Goal: Task Accomplishment & Management: Complete application form

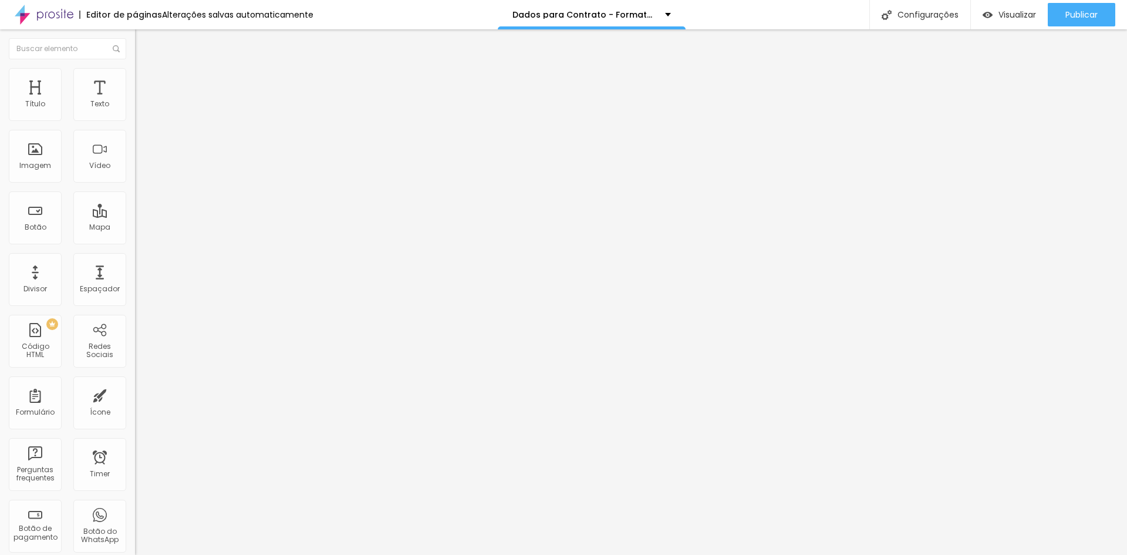
click at [135, 80] on li "Avançado" at bounding box center [202, 86] width 135 height 12
click at [135, 76] on ul "Conteúdo Estilo Avançado" at bounding box center [202, 73] width 135 height 35
click at [135, 77] on li "Estilo" at bounding box center [202, 74] width 135 height 12
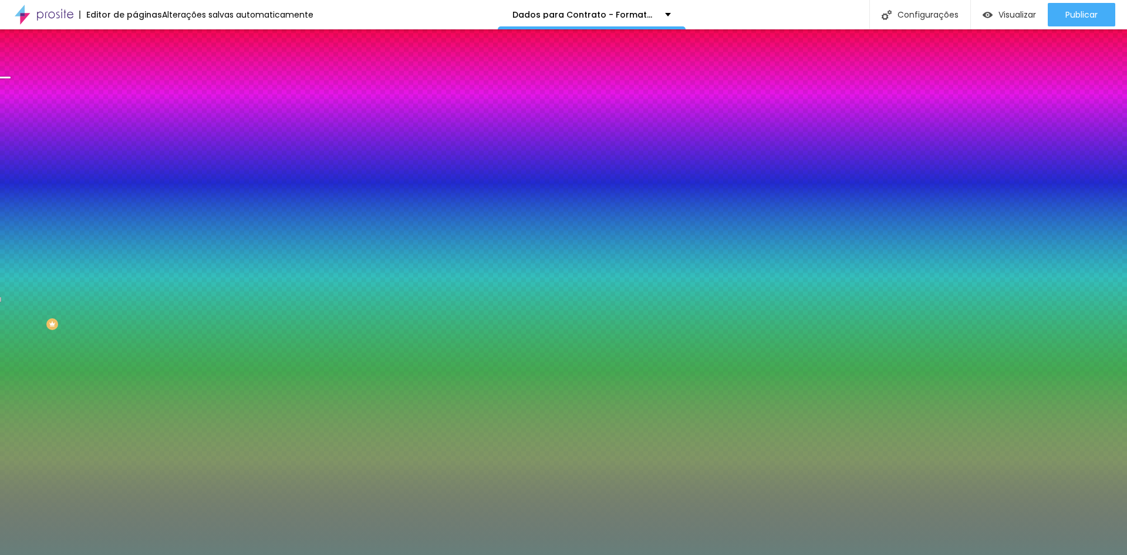
click at [135, 107] on div "Trocar imagem" at bounding box center [202, 103] width 135 height 8
click at [135, 108] on span "Trocar imagem" at bounding box center [167, 103] width 64 height 10
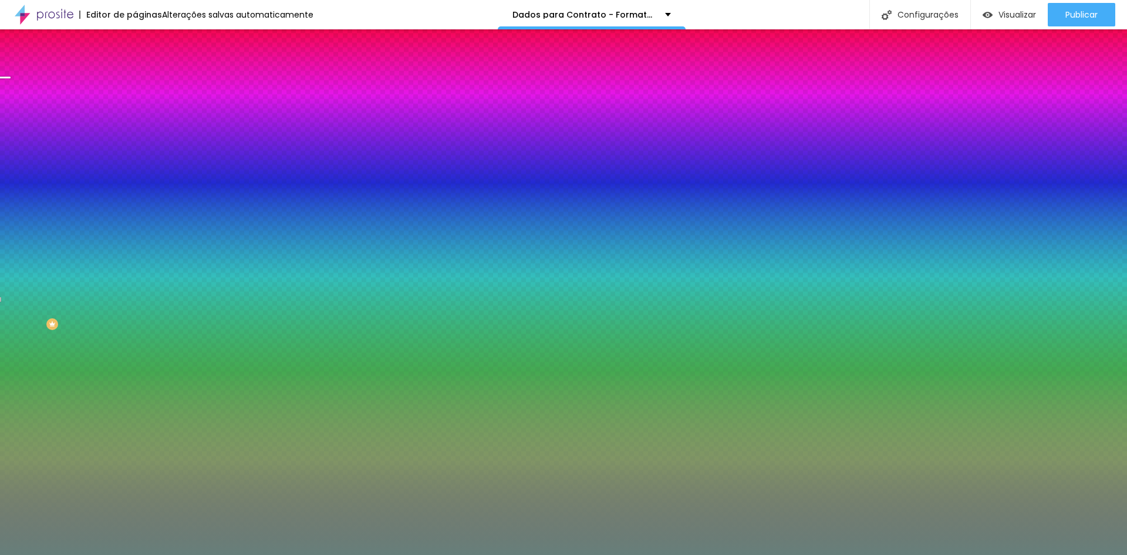
scroll to position [461, 0]
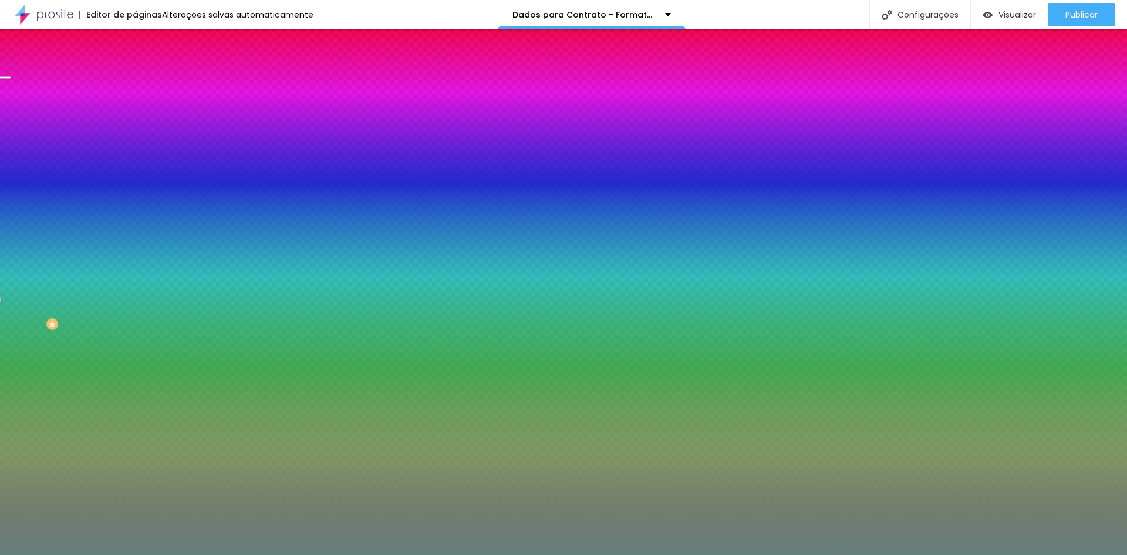
scroll to position [403, 0]
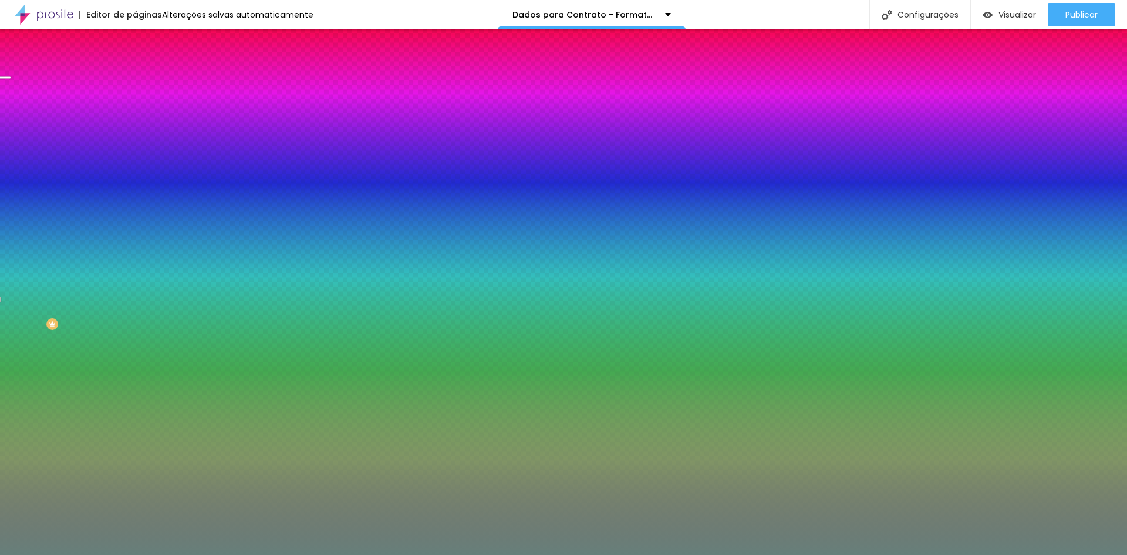
click at [135, 108] on span "Trocar imagem" at bounding box center [167, 103] width 64 height 10
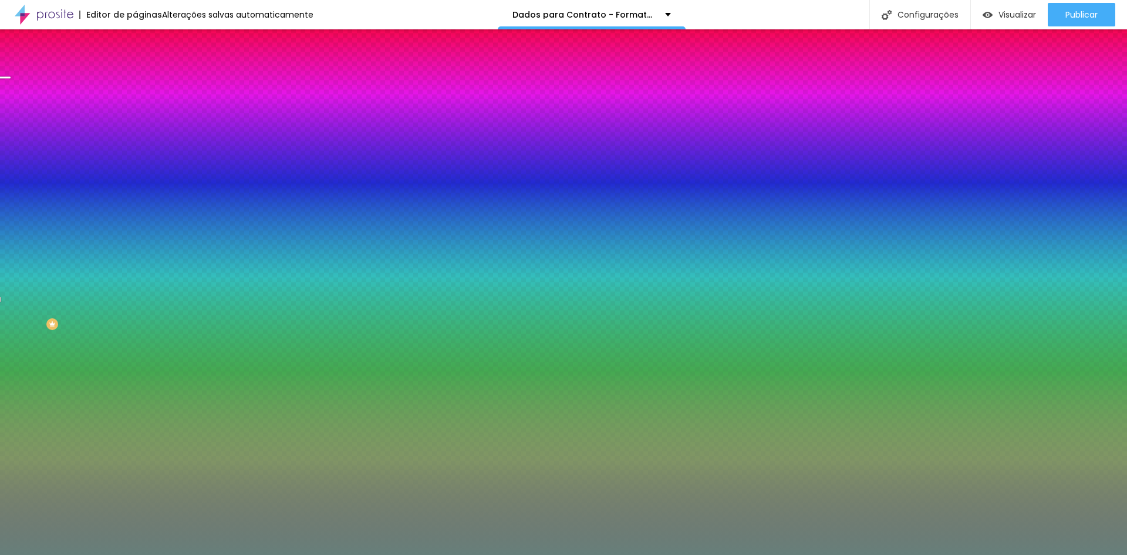
click at [135, 108] on span "Trocar imagem" at bounding box center [167, 103] width 64 height 10
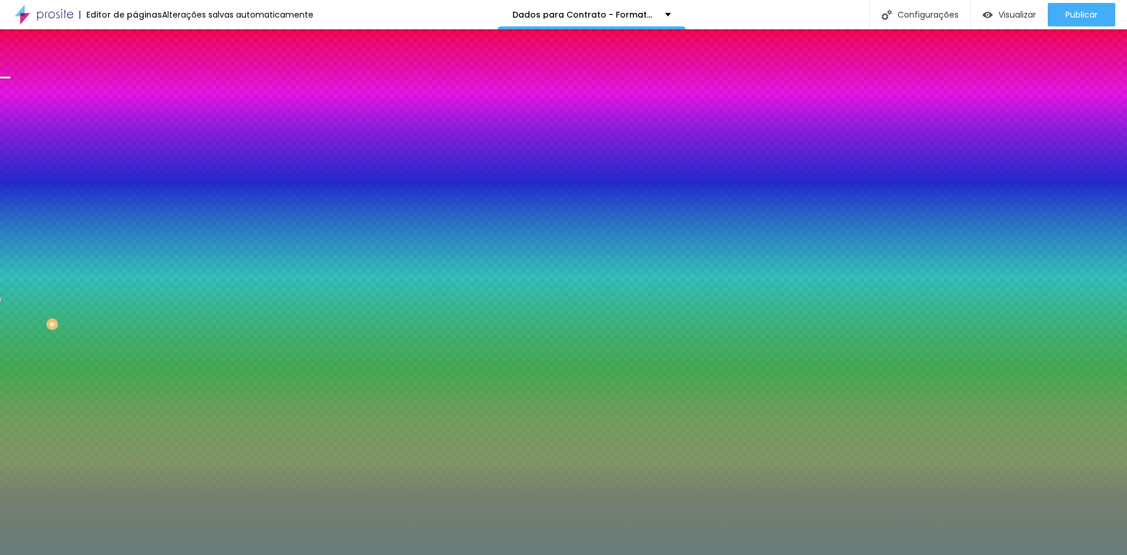
click at [135, 107] on div "Trocar imagem" at bounding box center [202, 103] width 135 height 8
click at [135, 108] on span "Trocar imagem" at bounding box center [167, 103] width 64 height 10
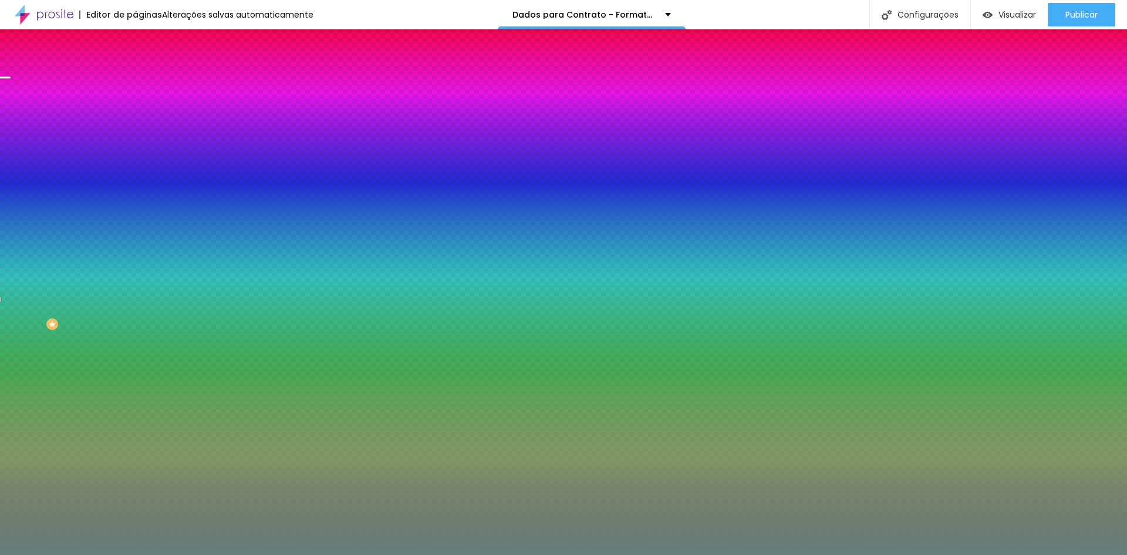
click at [135, 108] on span "Trocar imagem" at bounding box center [167, 103] width 64 height 10
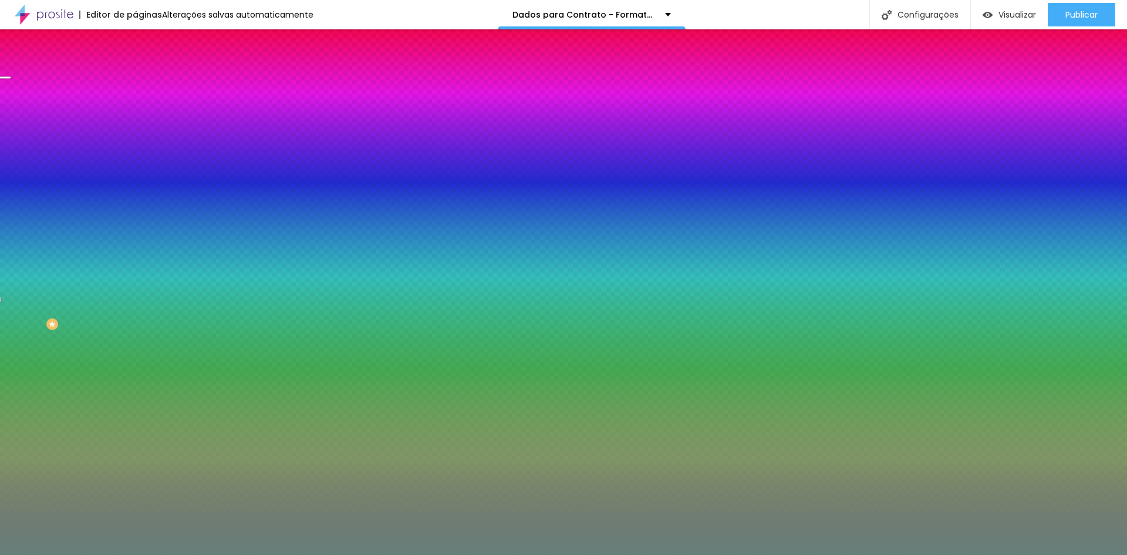
click at [135, 108] on span "Trocar imagem" at bounding box center [167, 103] width 64 height 10
click at [146, 83] on span "Avançado" at bounding box center [165, 88] width 39 height 10
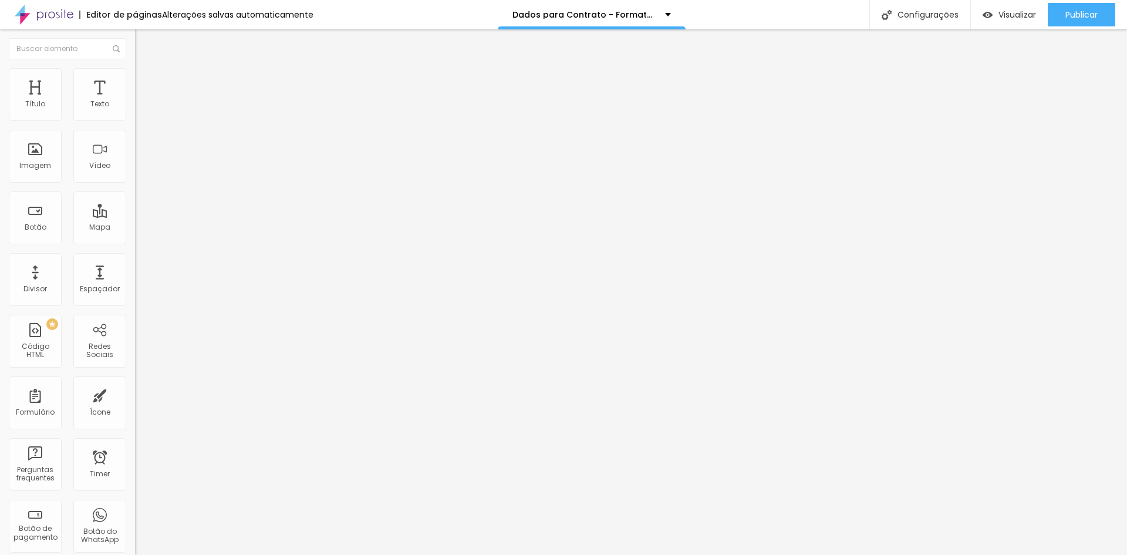
click at [146, 81] on span "Estilo" at bounding box center [155, 76] width 18 height 10
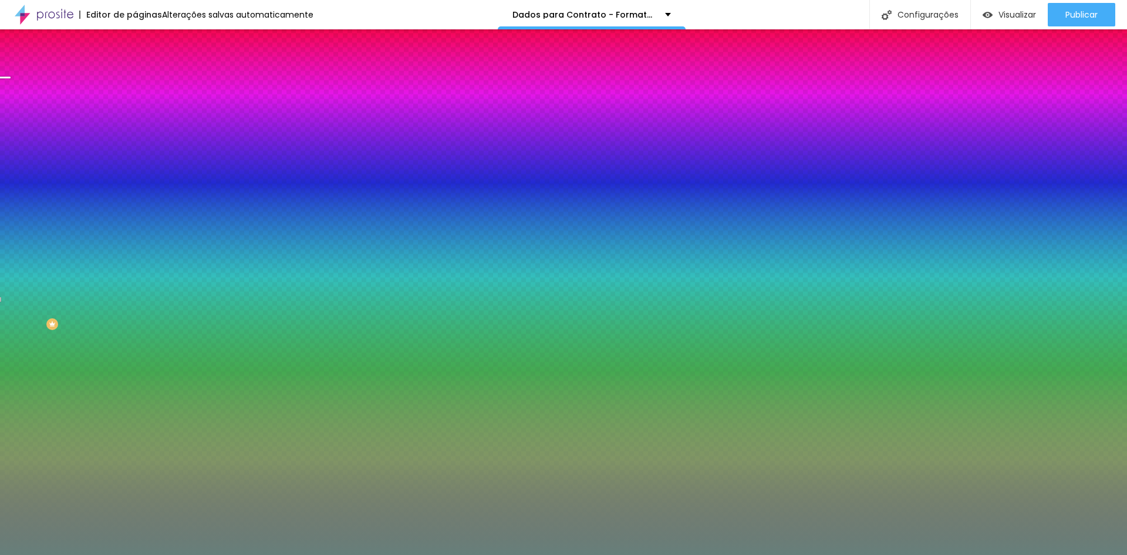
click at [146, 69] on span "Conteúdo" at bounding box center [164, 64] width 36 height 10
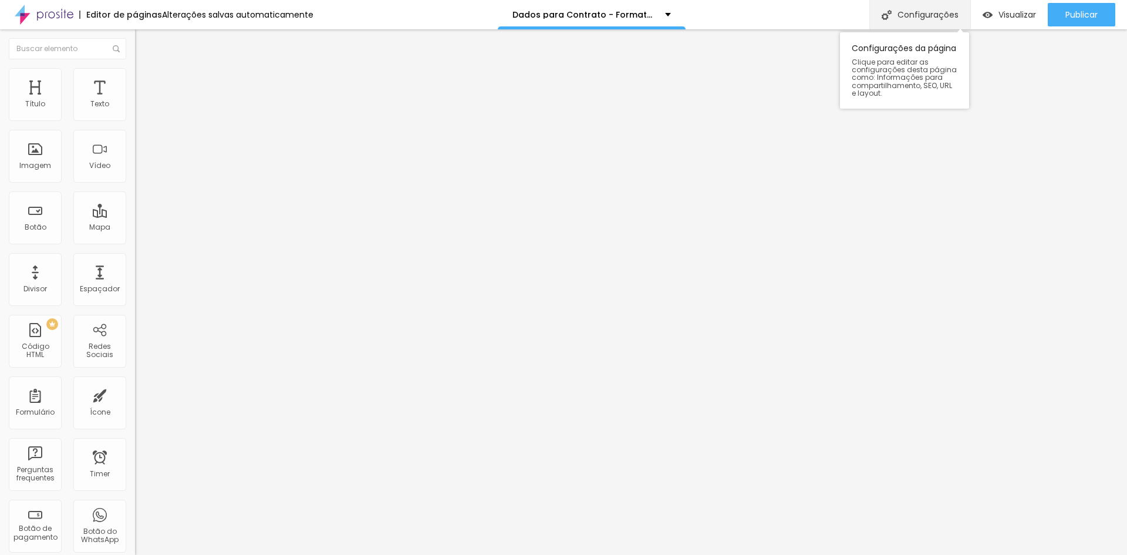
click at [904, 5] on div "Configurações" at bounding box center [919, 14] width 101 height 29
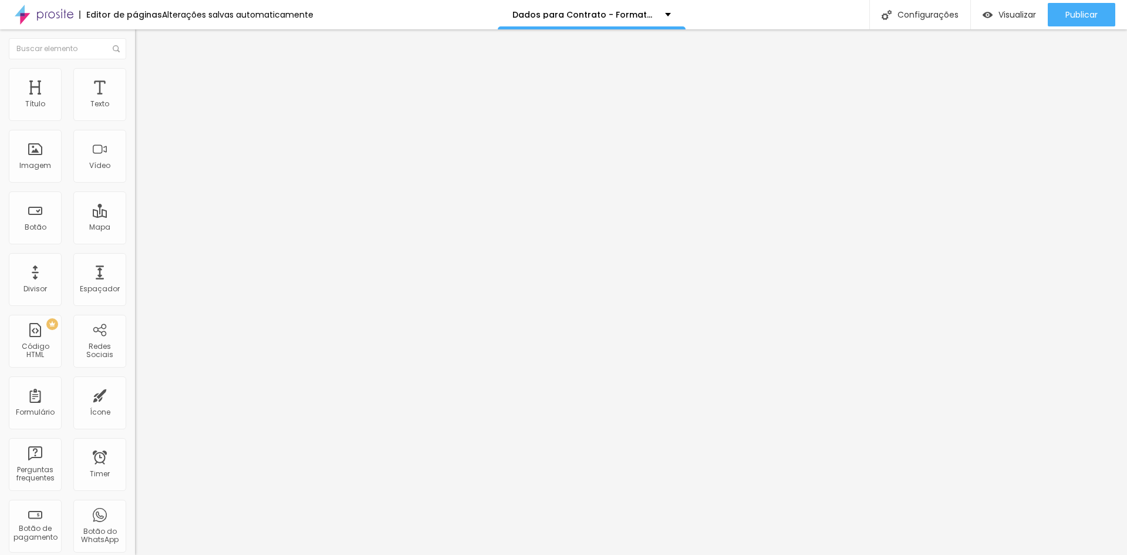
click at [135, 107] on span "Encaixotado" at bounding box center [158, 102] width 46 height 10
click at [135, 125] on span "Completo" at bounding box center [153, 120] width 36 height 10
click at [135, 114] on span "Encaixotado" at bounding box center [158, 109] width 46 height 10
click at [135, 86] on ul "Conteúdo Estilo Avançado" at bounding box center [202, 73] width 135 height 35
click at [135, 76] on li "Estilo" at bounding box center [202, 74] width 135 height 12
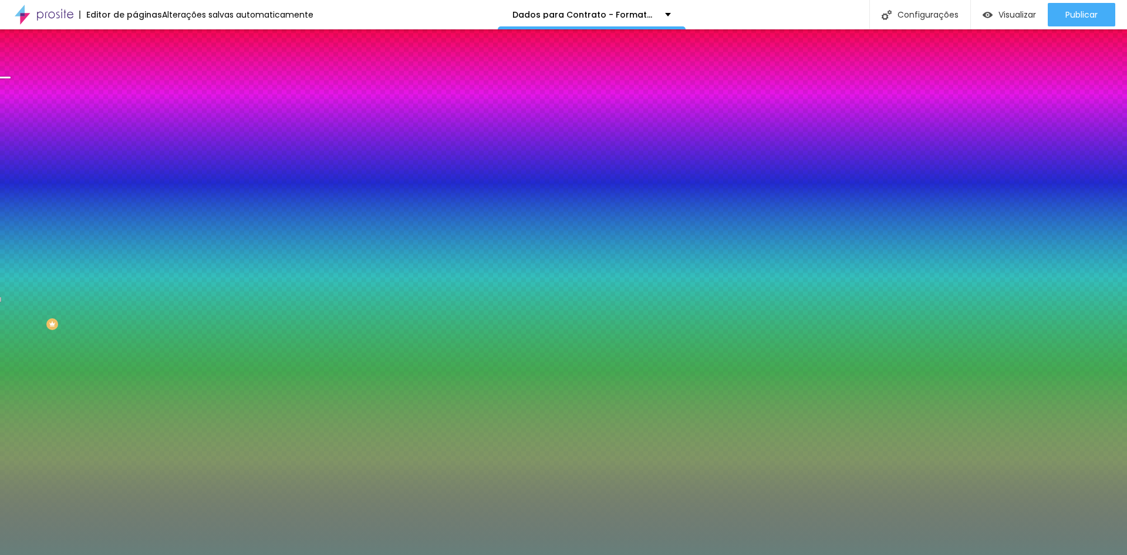
click at [146, 83] on span "Avançado" at bounding box center [165, 88] width 39 height 10
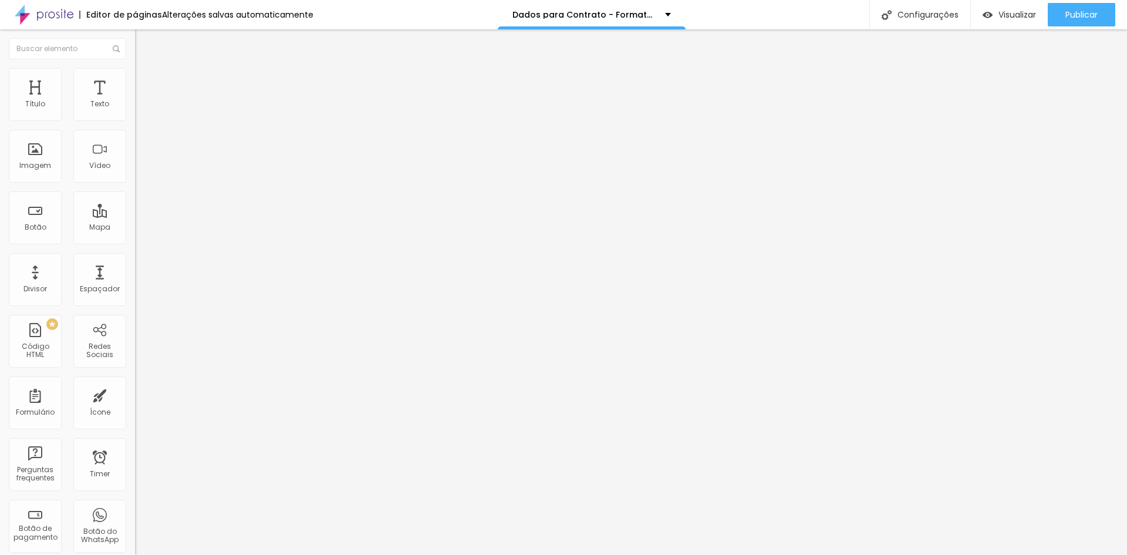
click at [135, 119] on div "Dados para contrato - 15 Anos" at bounding box center [202, 109] width 135 height 20
click at [143, 114] on div "Dados para contrato - 15 Anos" at bounding box center [203, 109] width 120 height 11
drag, startPoint x: 69, startPoint y: 219, endPoint x: 42, endPoint y: 241, distance: 34.6
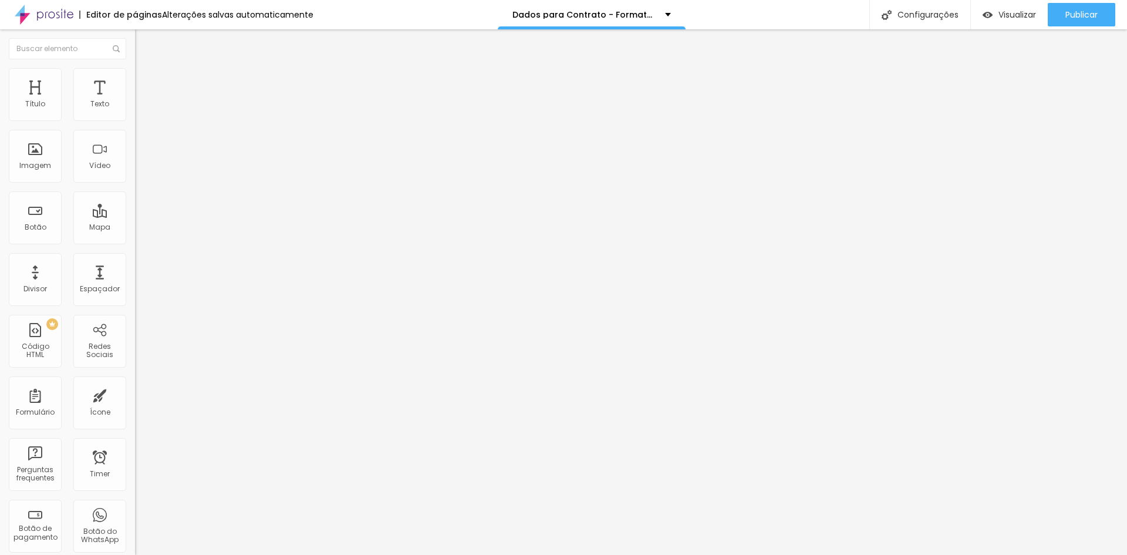
drag, startPoint x: 423, startPoint y: 123, endPoint x: 218, endPoint y: 116, distance: 205.0
type input "Contrato - Formatura"
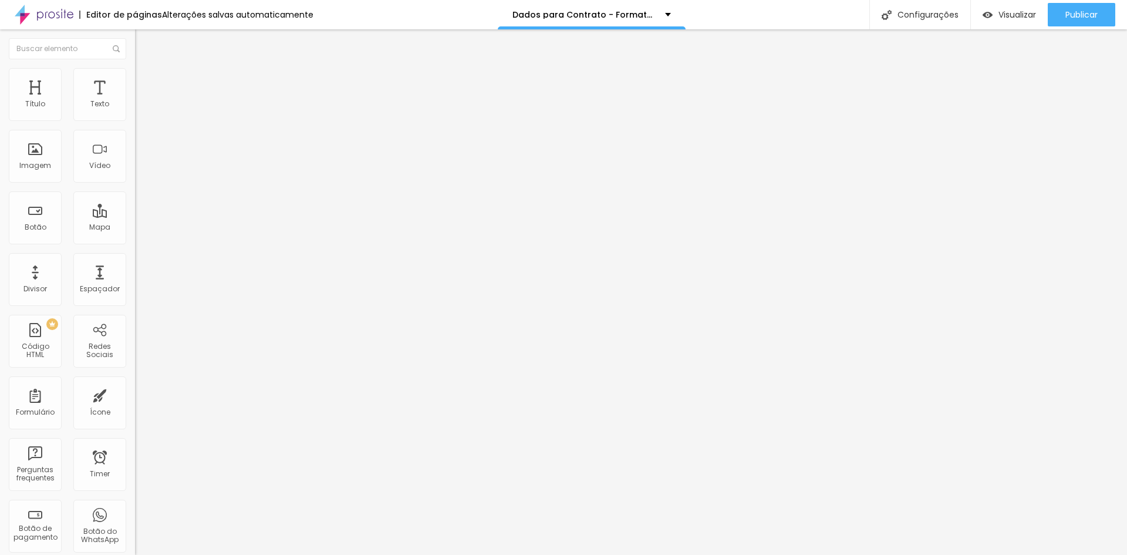
type input "Nome completo do responsável pelo contrato"
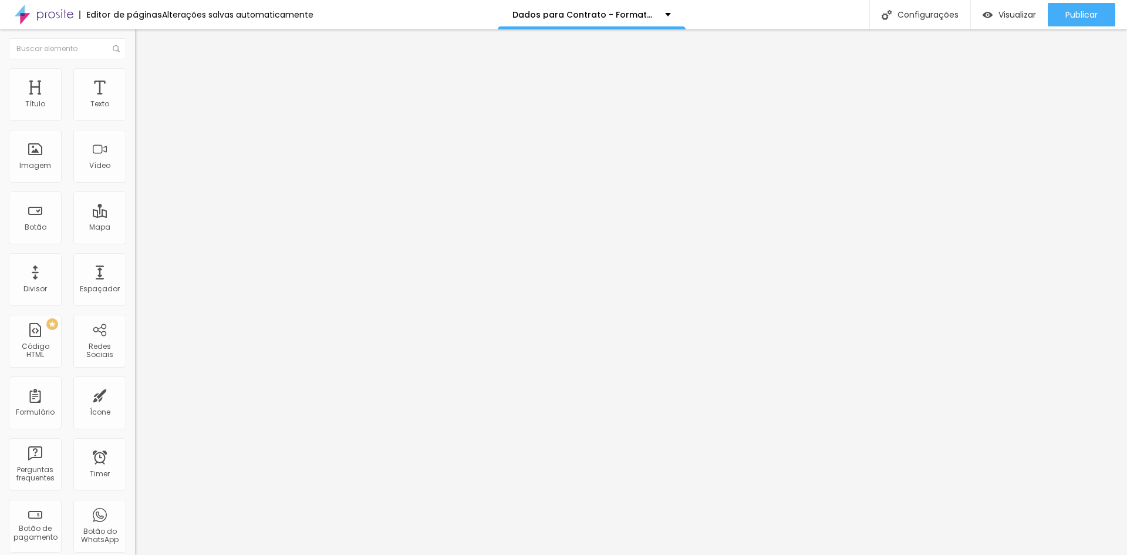
type input "Profissão"
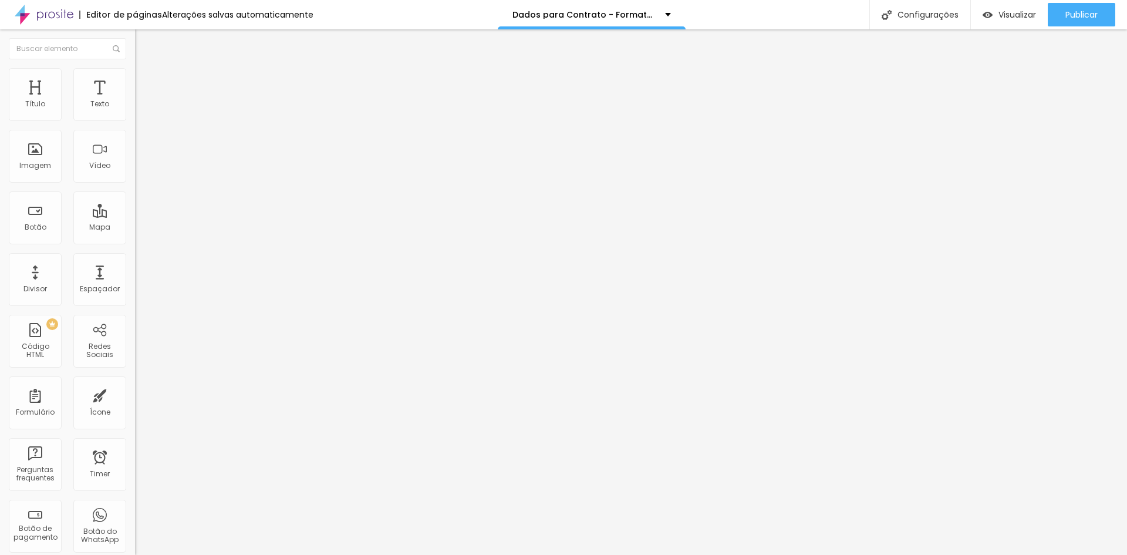
type input "Endereço (Exemplo: Rua... Avenida..)"
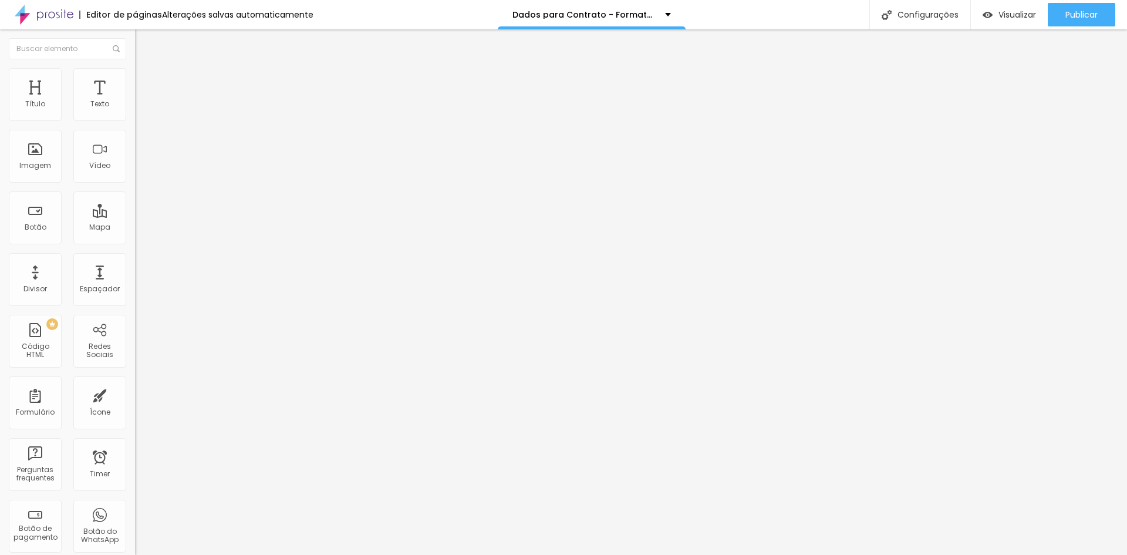
type input "Número (Exemplo: Nº da casa ou do prédio)"
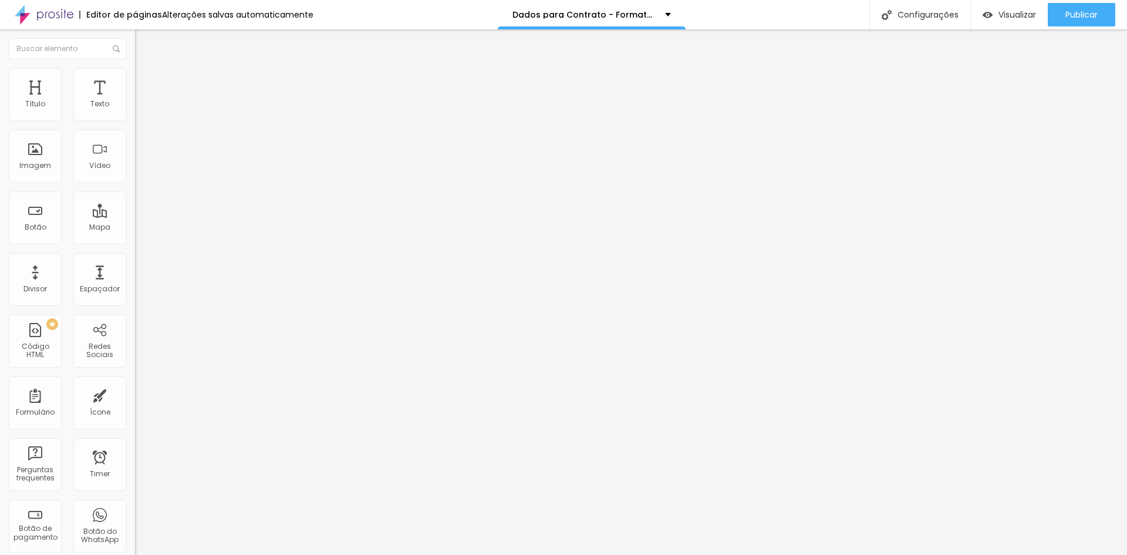
type input "Complemento (Exemplo: Casa ou número do apartamento)"
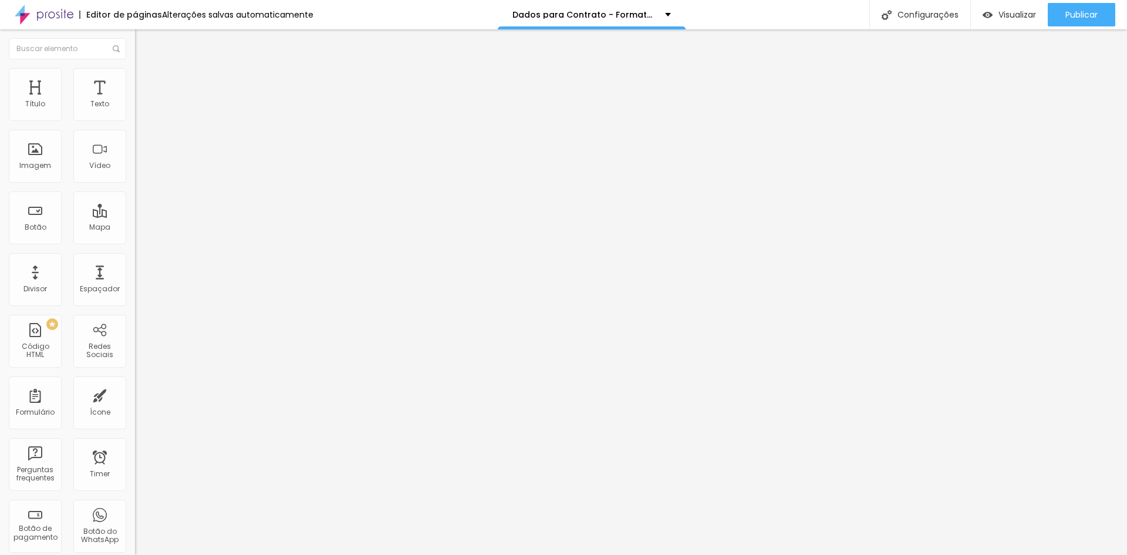
scroll to position [198, 0]
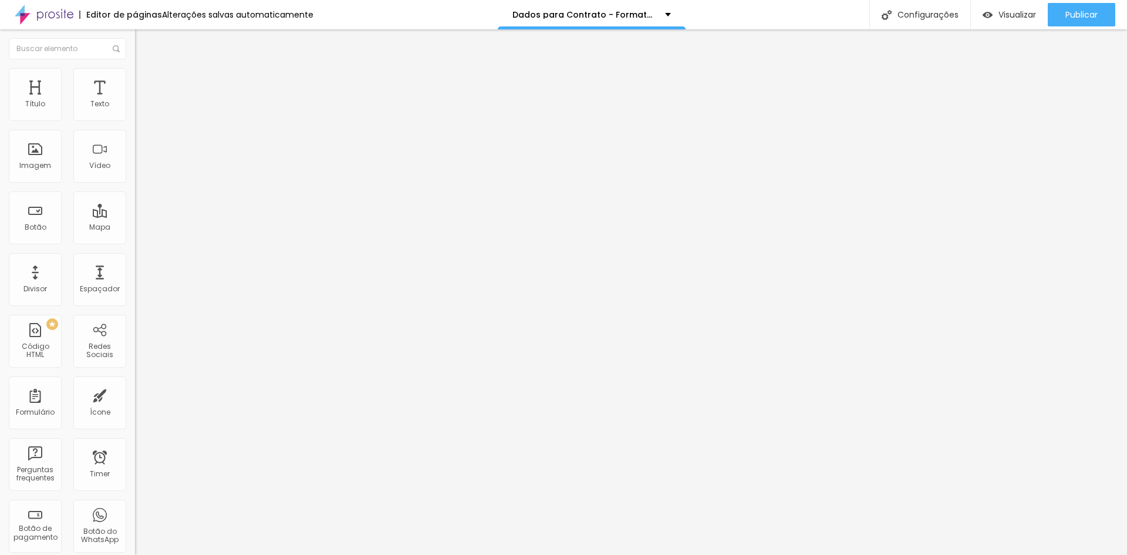
type input "Bairro"
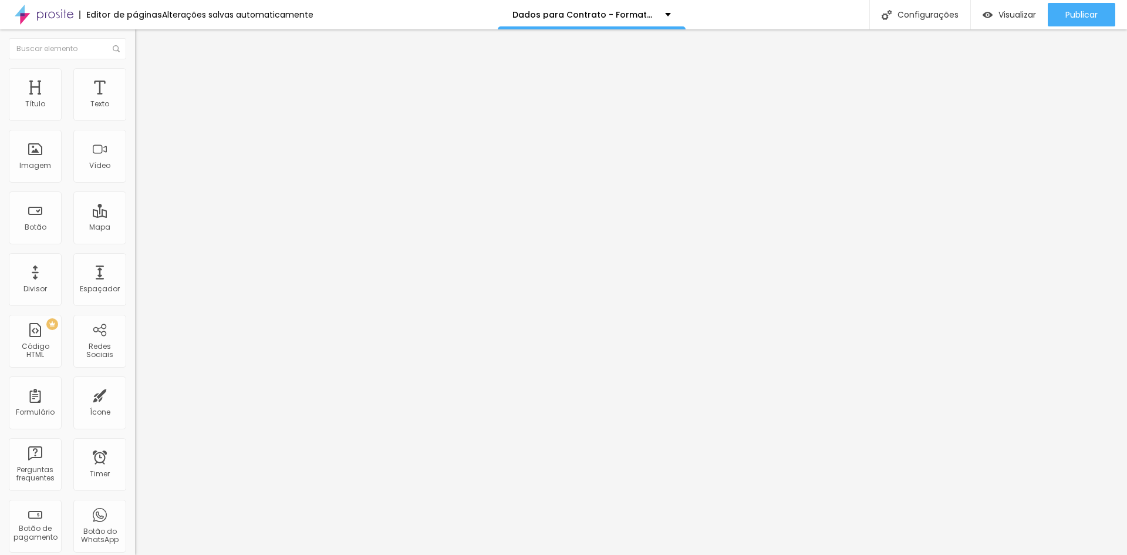
type input "CEP"
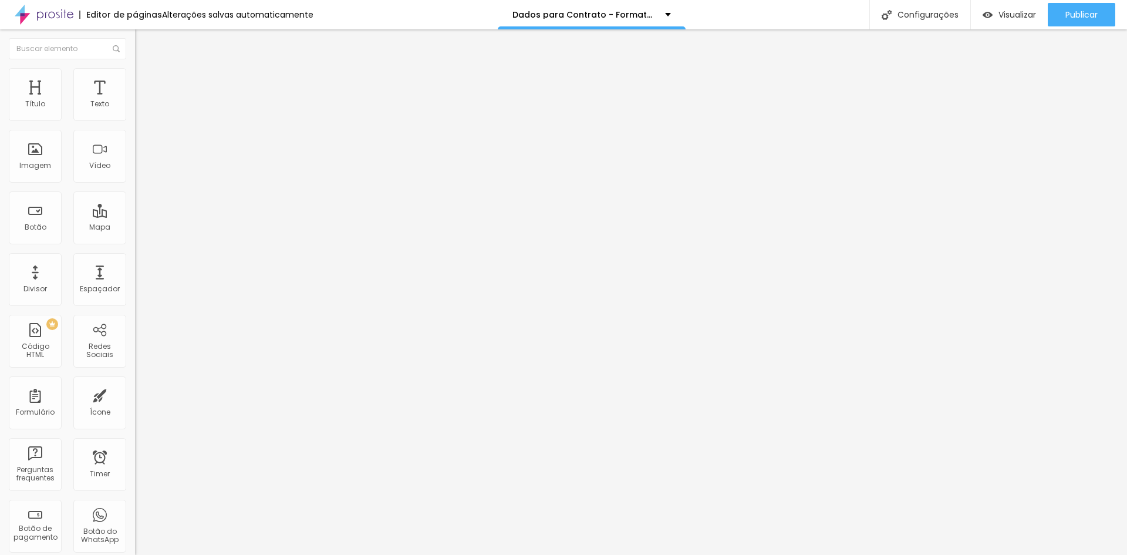
type input "Cidade"
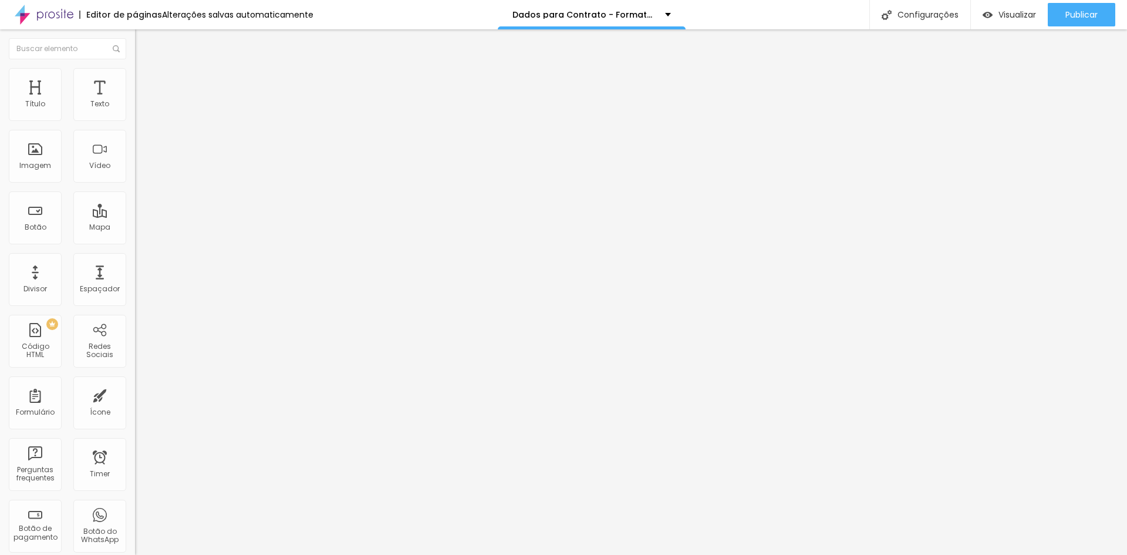
type input "Estado"
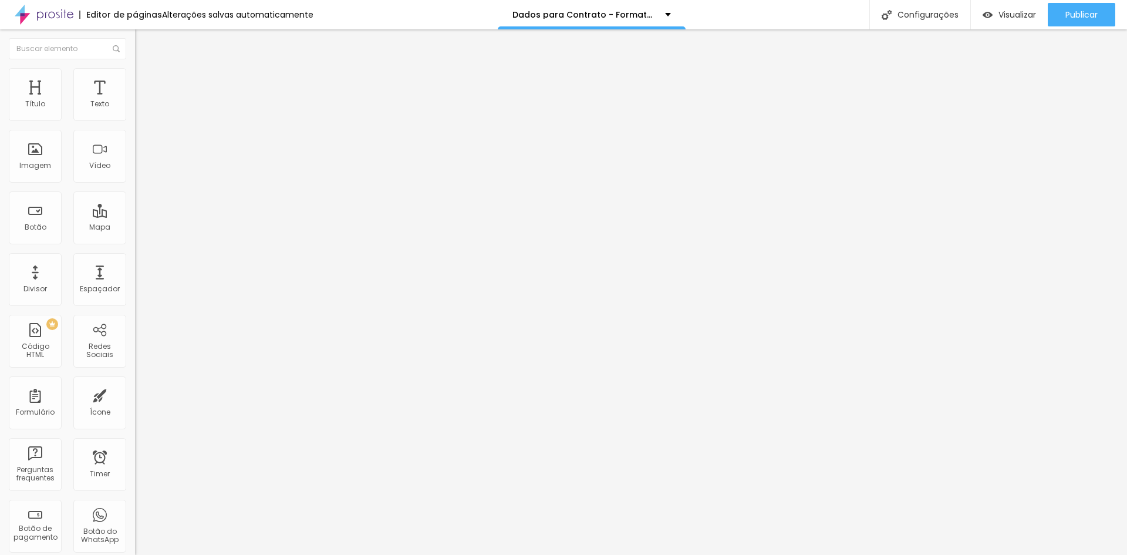
type input "Identidade"
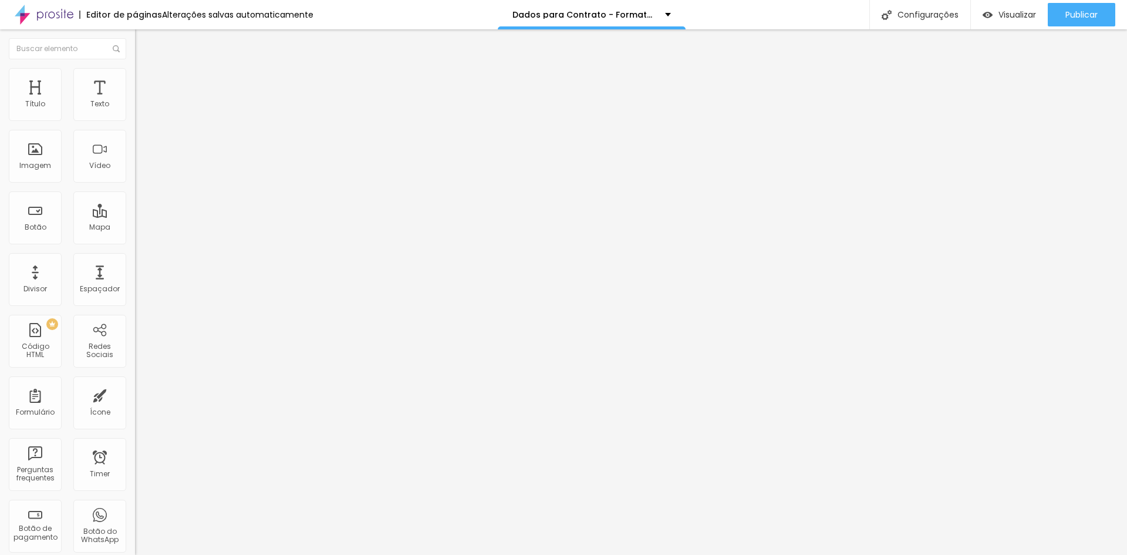
type input "CPF"
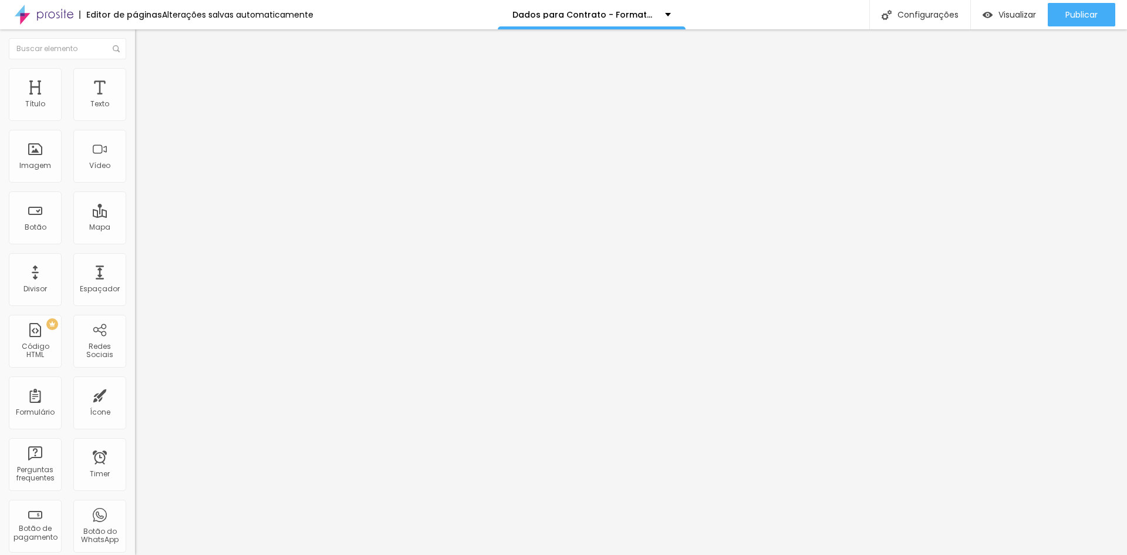
type input "Telefone"
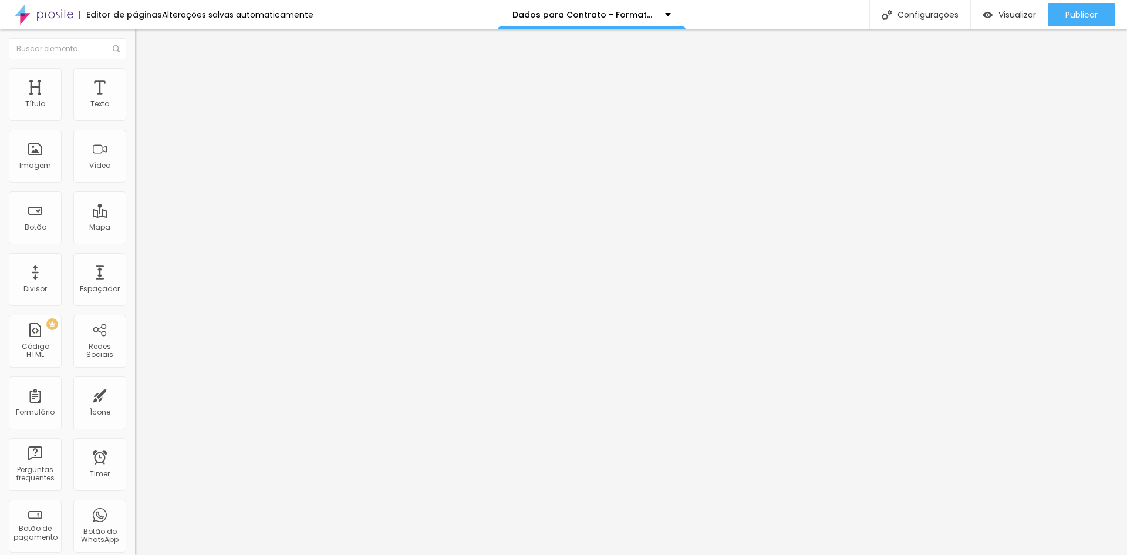
drag, startPoint x: 369, startPoint y: 129, endPoint x: 389, endPoint y: 437, distance: 308.8
drag, startPoint x: 370, startPoint y: 151, endPoint x: 370, endPoint y: 339, distance: 188.4
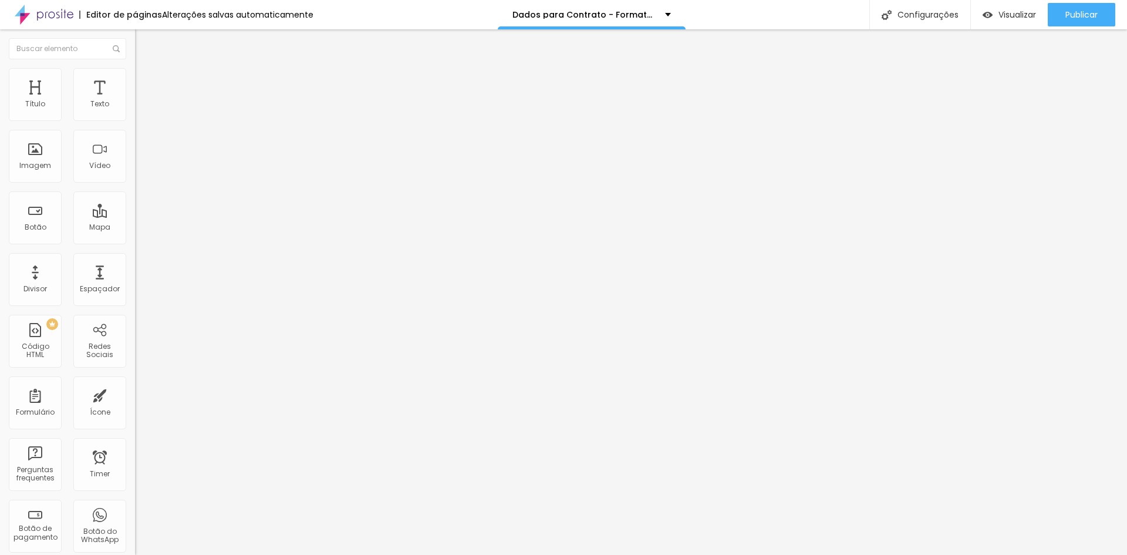
drag, startPoint x: 432, startPoint y: 391, endPoint x: 511, endPoint y: 384, distance: 79.5
type input "Nome da(o) Formanda(o)"
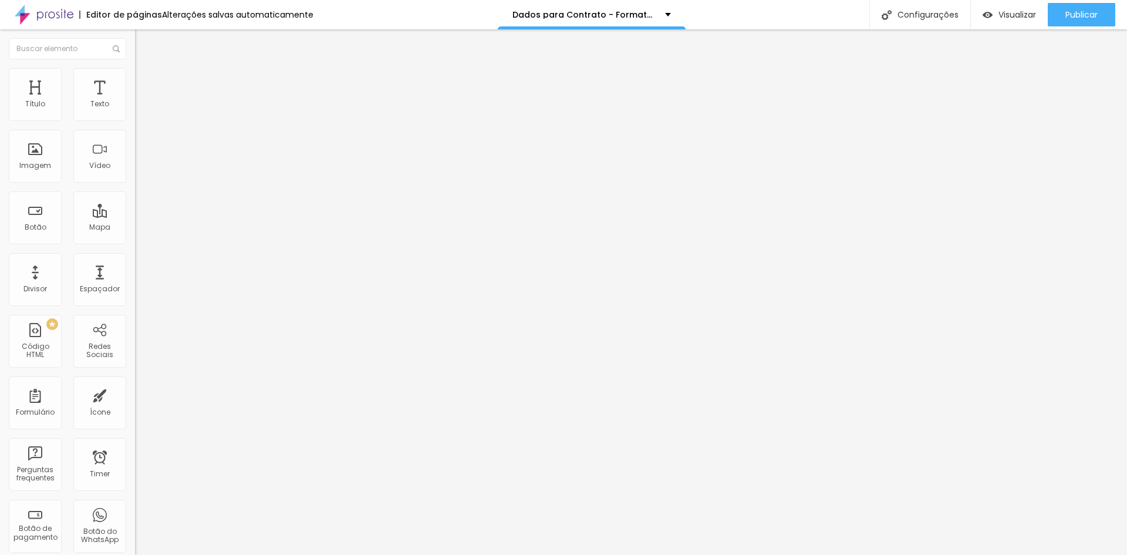
drag, startPoint x: 449, startPoint y: 373, endPoint x: 559, endPoint y: 349, distance: 112.9
type input "Instagram da(o) Formanda(o)"
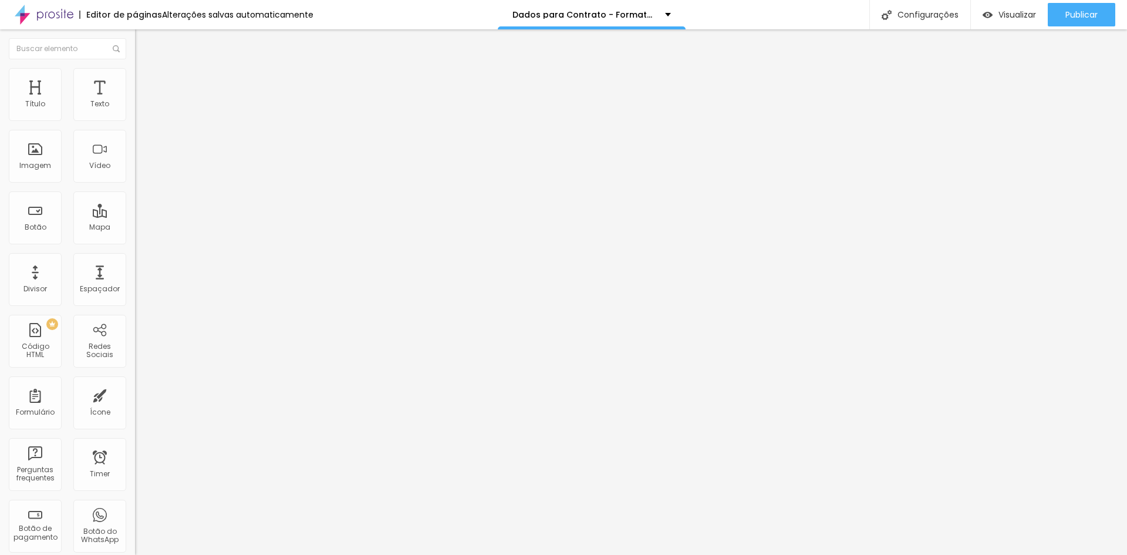
type input "Nome dos Pais"
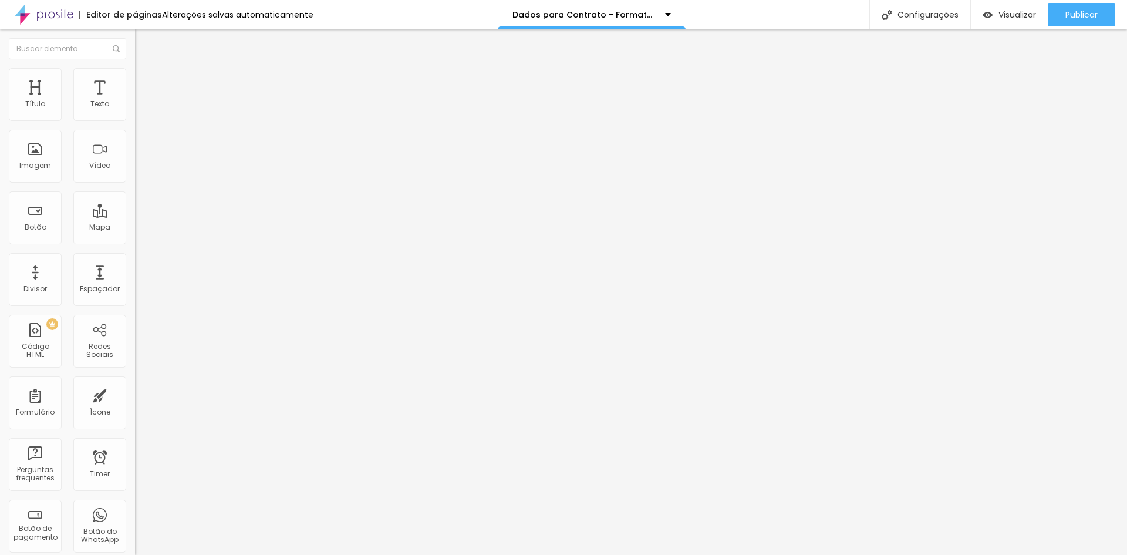
drag, startPoint x: 478, startPoint y: 312, endPoint x: 623, endPoint y: 317, distance: 145.1
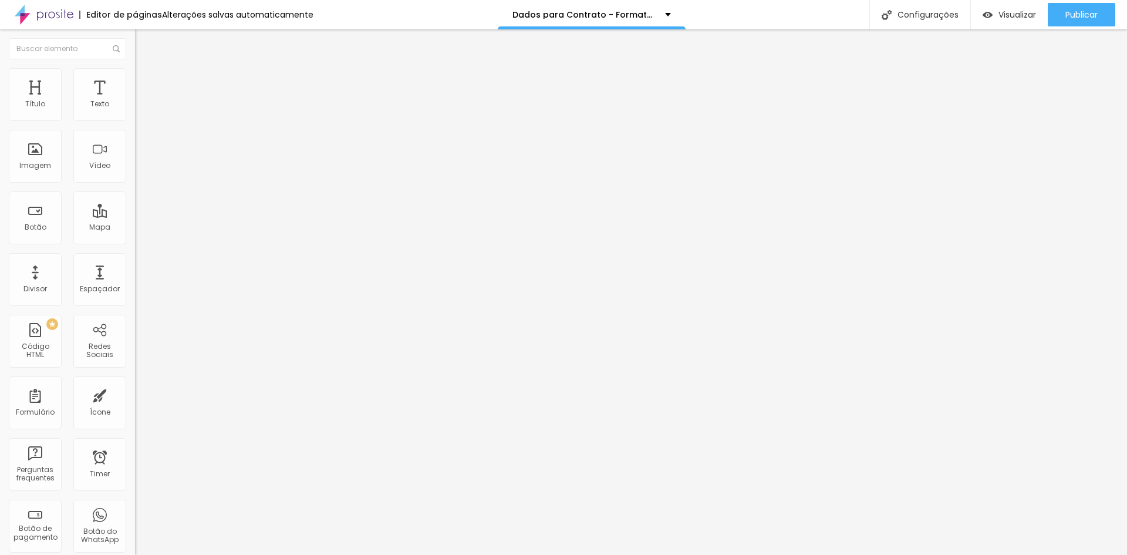
type input "Data de realização do evento"
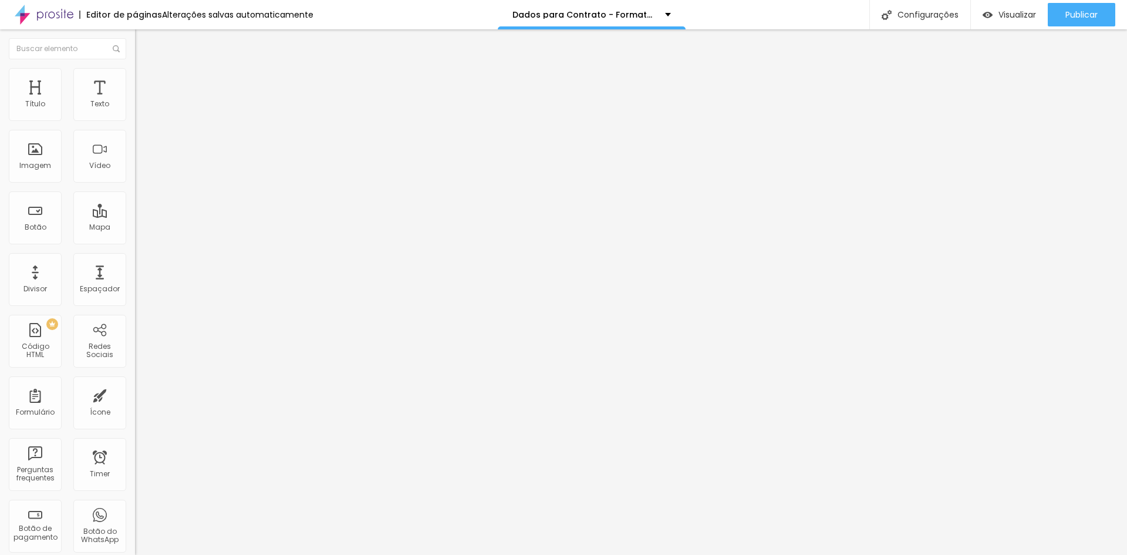
type input "Caso seu pacote tenha fotos de making of no salão, informar local e horário"
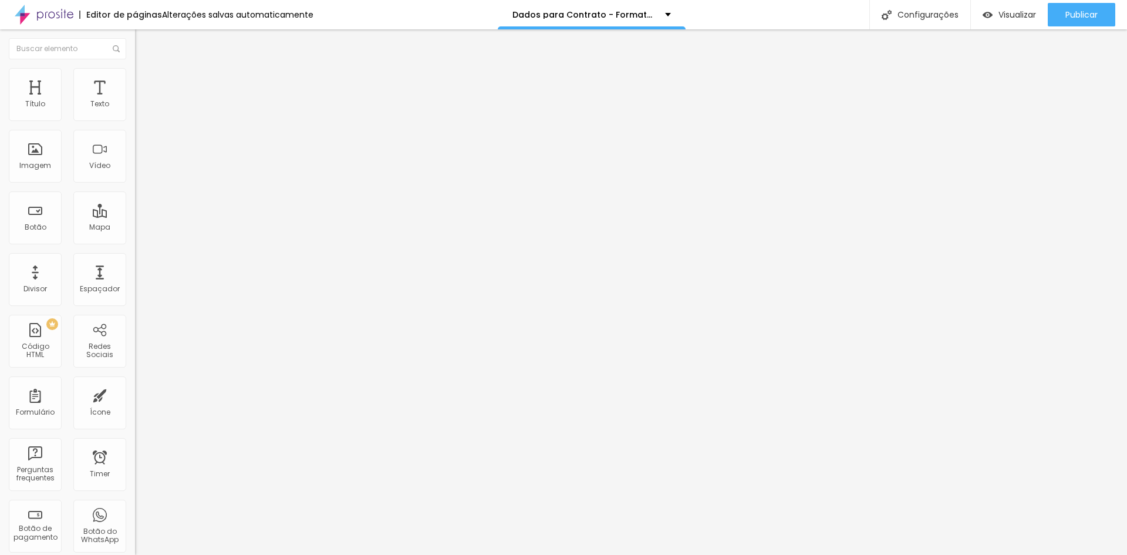
type input "Local da recepção dos convidados"
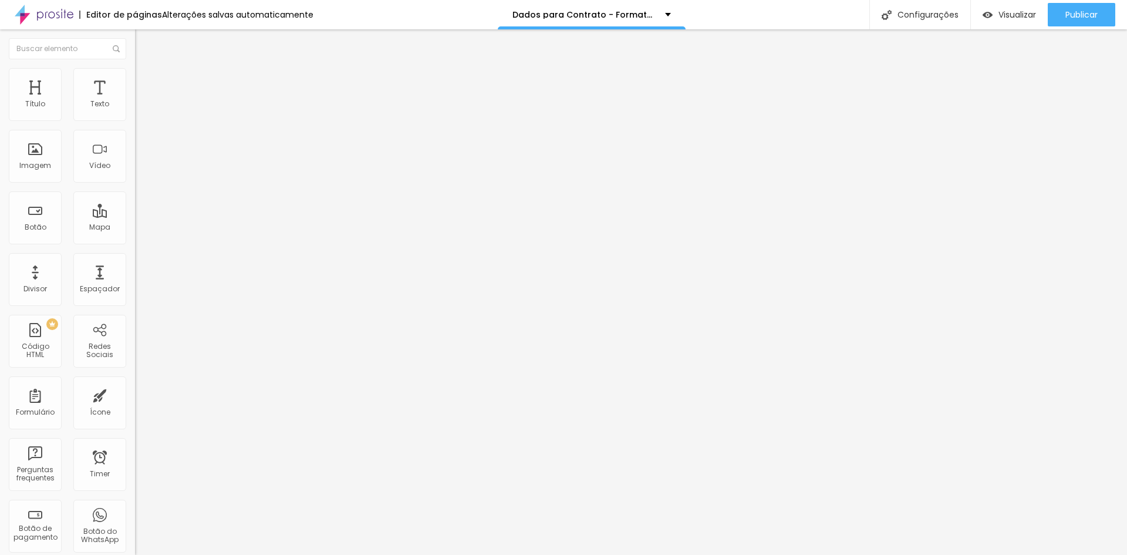
type input "Horário da recepção dos convidados"
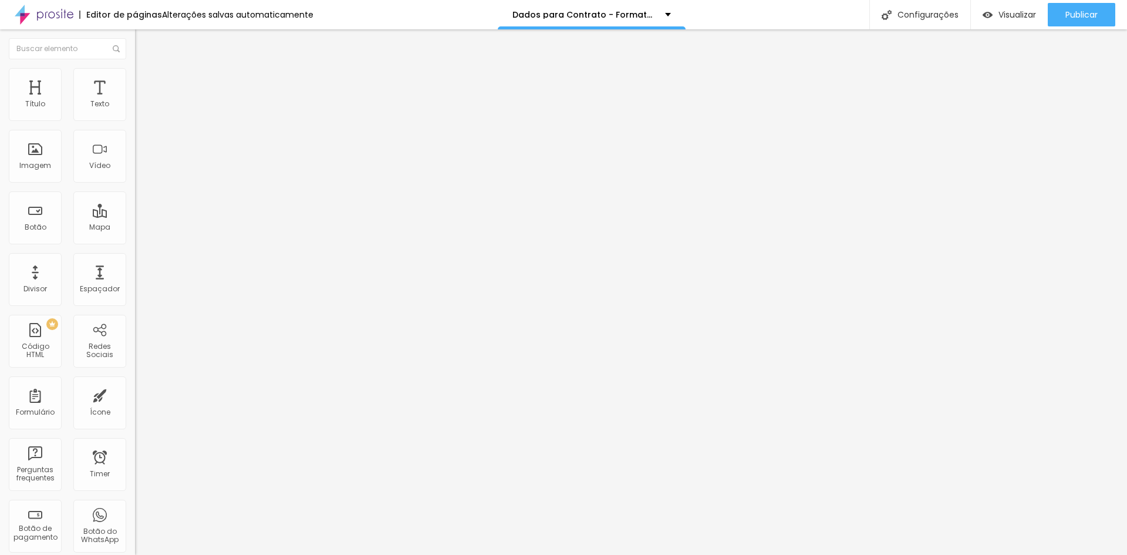
type input "Pacote"
paste input "Fotolivro + Estojo + Digital"
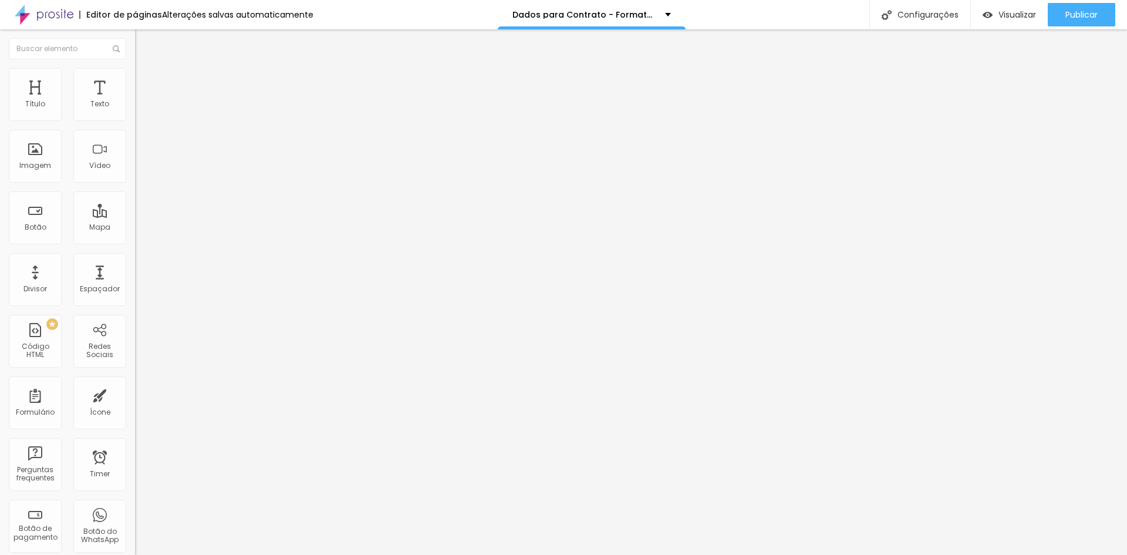
type input "Fotolivro + Estojo + Digital"
paste input "Fotolivro + Estojo + Digital"
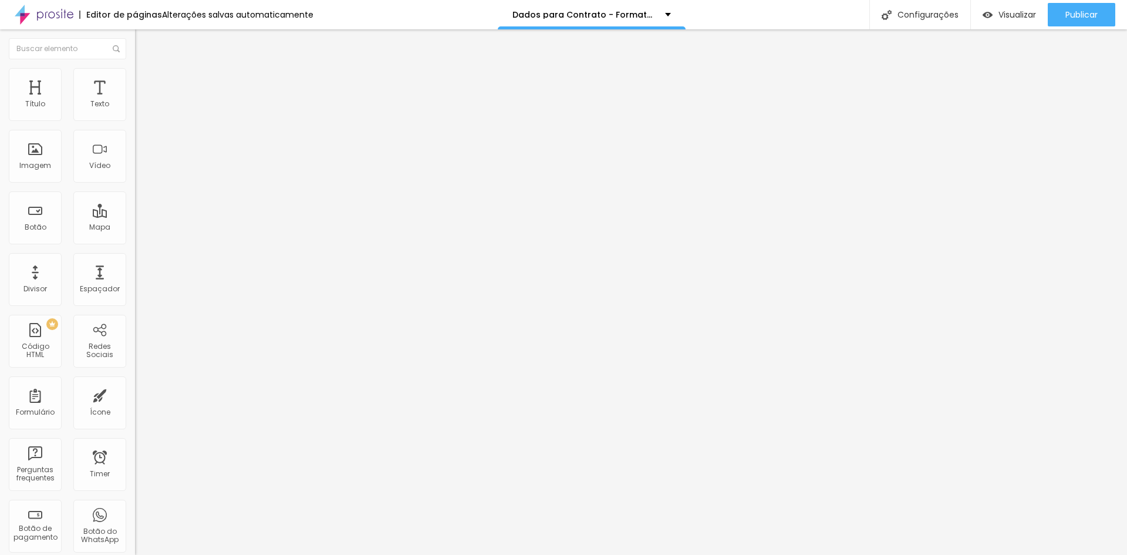
drag, startPoint x: 454, startPoint y: 372, endPoint x: 479, endPoint y: 372, distance: 25.2
type input "Fotolivro + Digital"
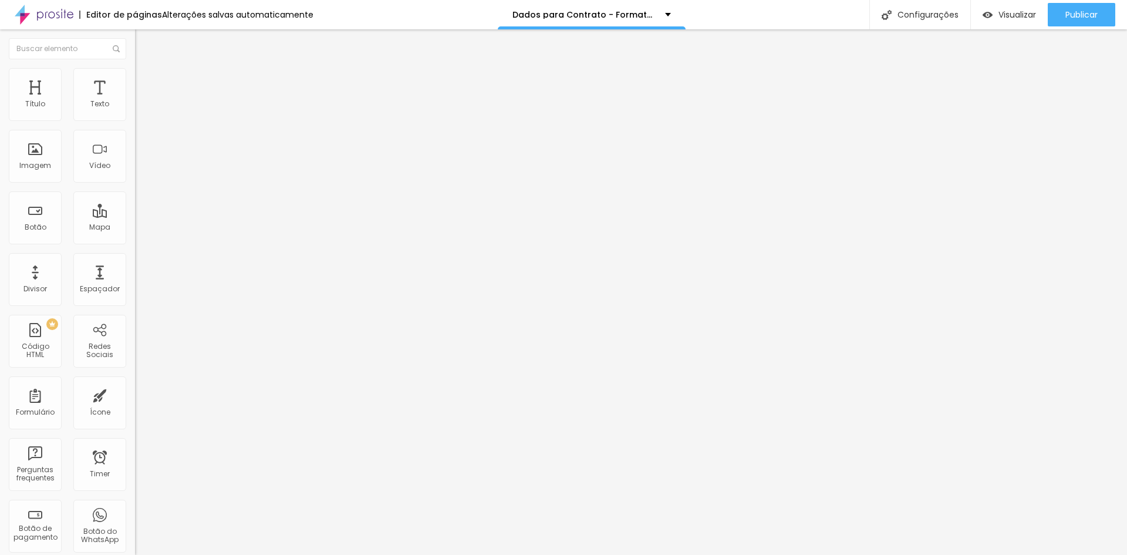
paste input "Fotolivro + Estojo + Digital"
drag, startPoint x: 481, startPoint y: 317, endPoint x: 295, endPoint y: 318, distance: 185.5
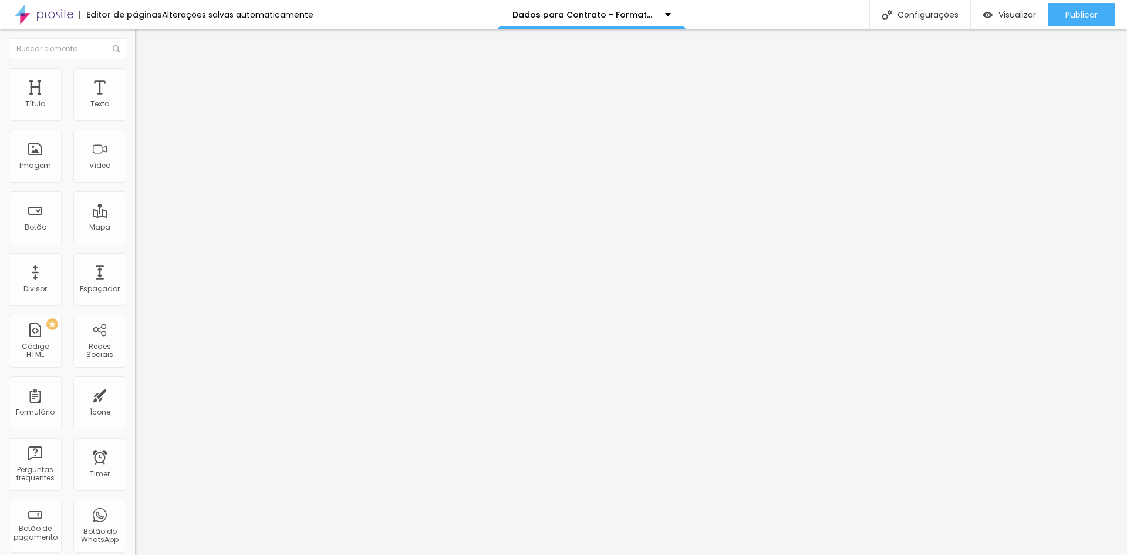
scroll to position [911, 0]
type input "Digital"
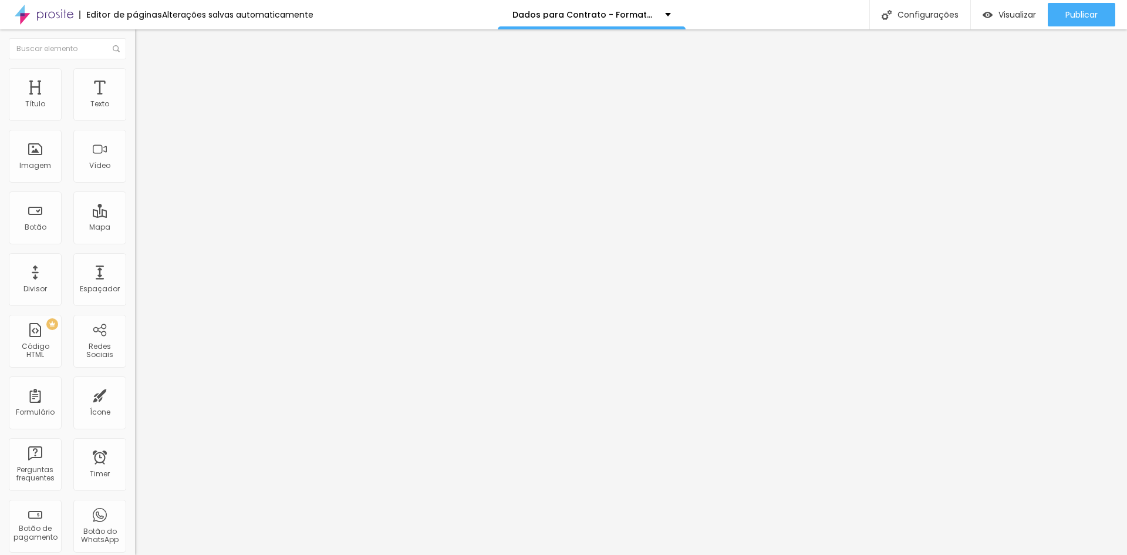
paste input "A vista - Valor total antecipado via PIX"
type input "Forma de pagamento"
paste input "A vista - Valor total antecipado via PIX"
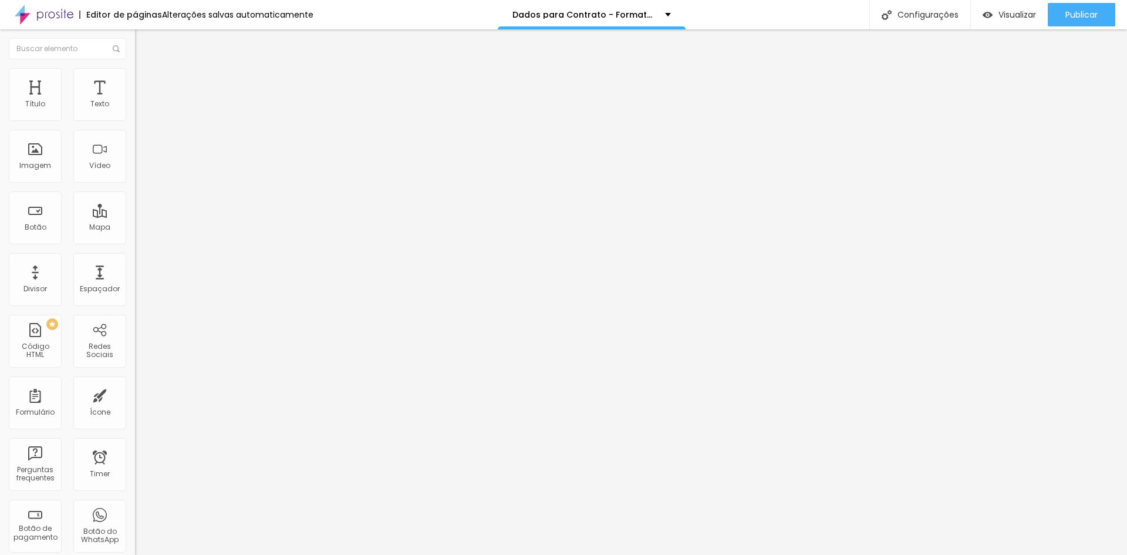
type input "A vista - Valor total antecipado via PIX"
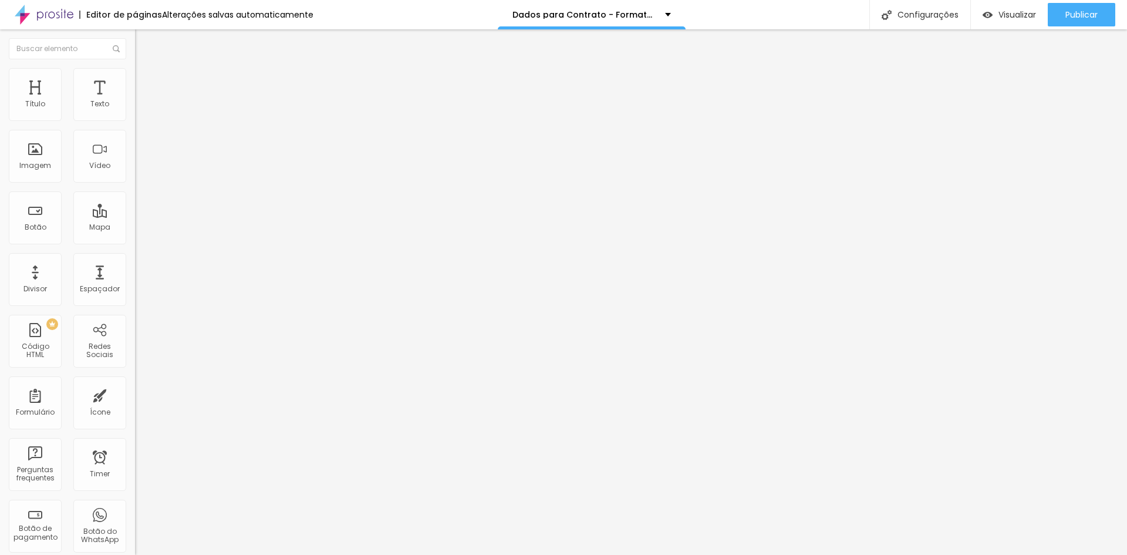
paste input "A vista - Reserva de data + restante até 30 dias antes do evento."
type input "A vista - Reserva de data + restante até 30 dias antes do evento."
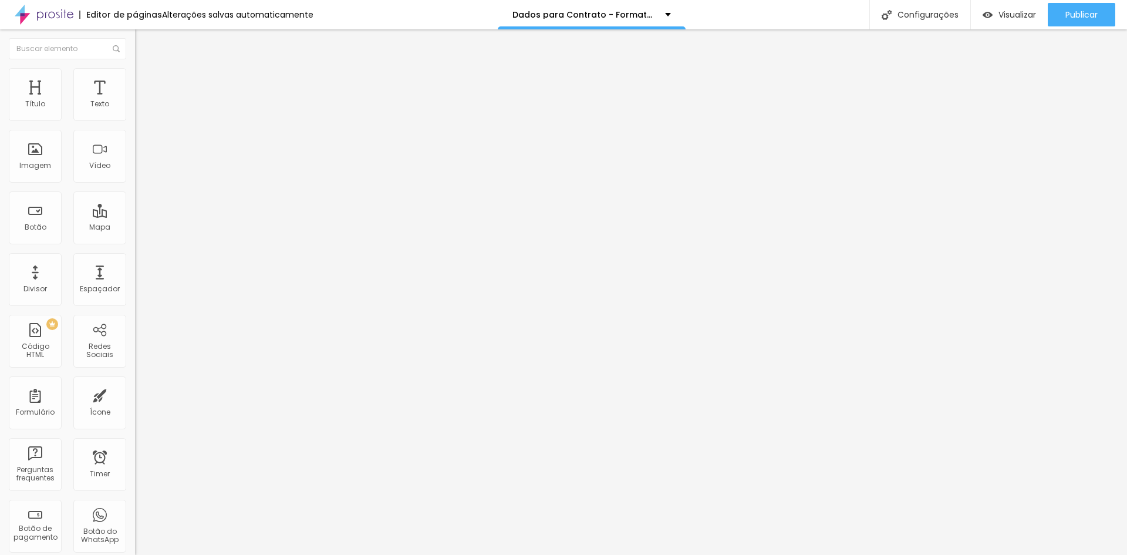
paste input "Parcelado no Cartão de crédito"
type input "Parcelado no Cartão de crédito"
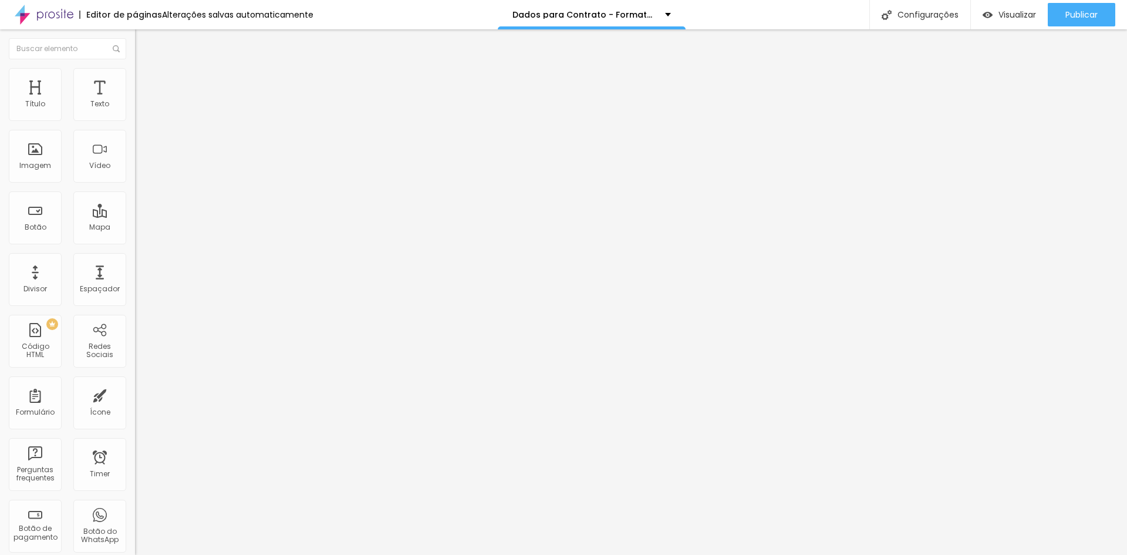
drag, startPoint x: 426, startPoint y: 314, endPoint x: 450, endPoint y: 314, distance: 24.1
type input "Dúvidas/Observações"
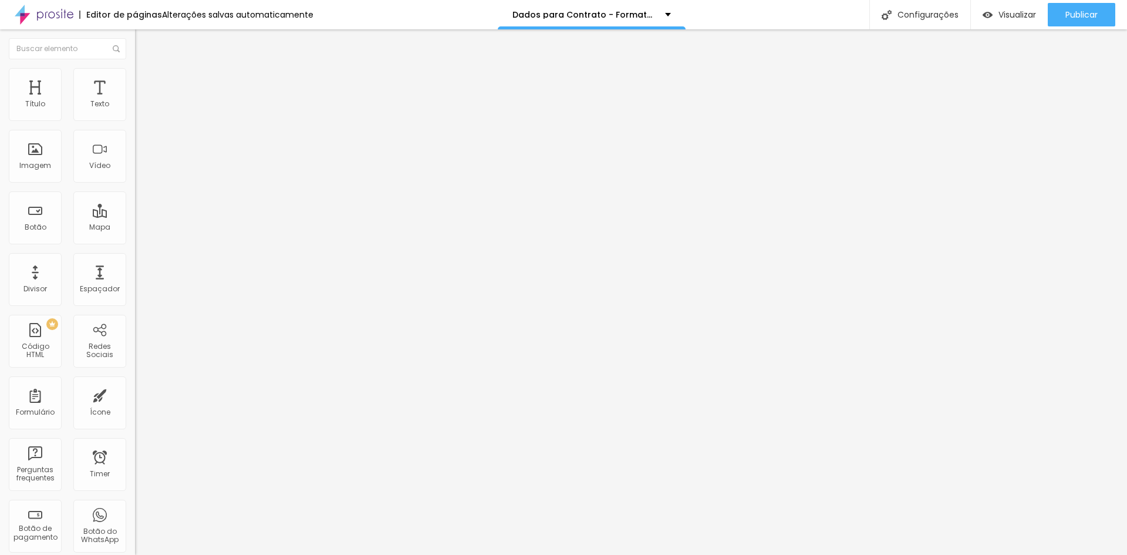
click at [135, 72] on img at bounding box center [140, 73] width 11 height 11
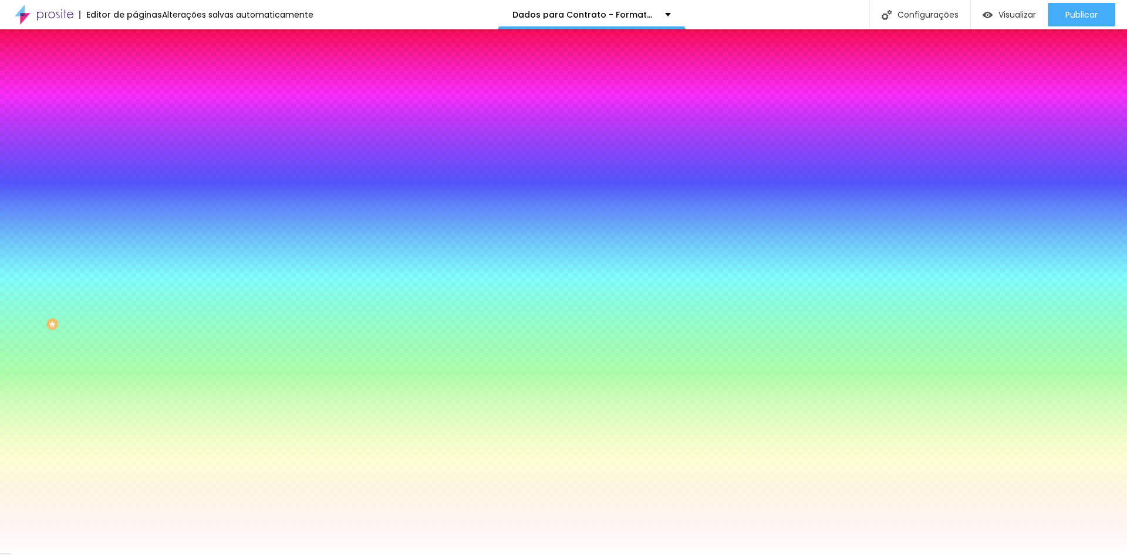
click at [146, 83] on span "Avançado" at bounding box center [165, 88] width 39 height 10
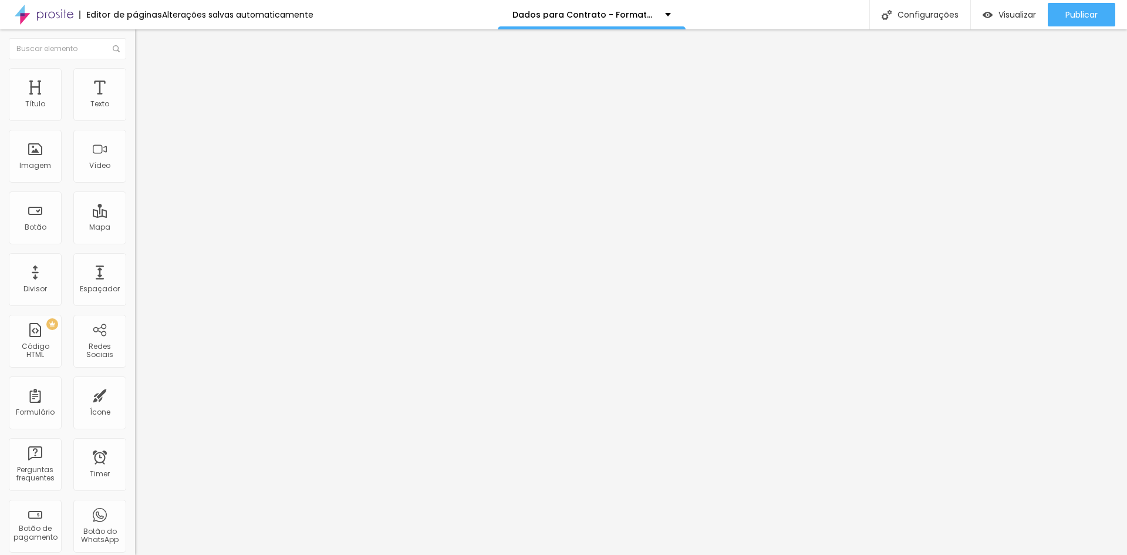
drag, startPoint x: 62, startPoint y: 82, endPoint x: 50, endPoint y: 79, distance: 12.0
click at [146, 81] on span "Estilo" at bounding box center [155, 76] width 18 height 10
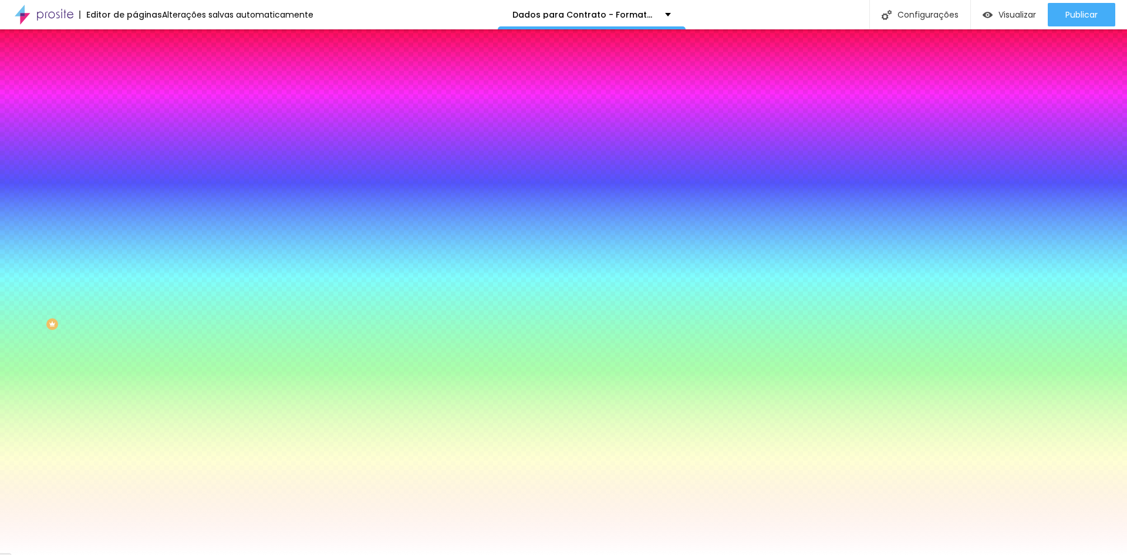
click at [135, 68] on li "Conteúdo" at bounding box center [202, 62] width 135 height 12
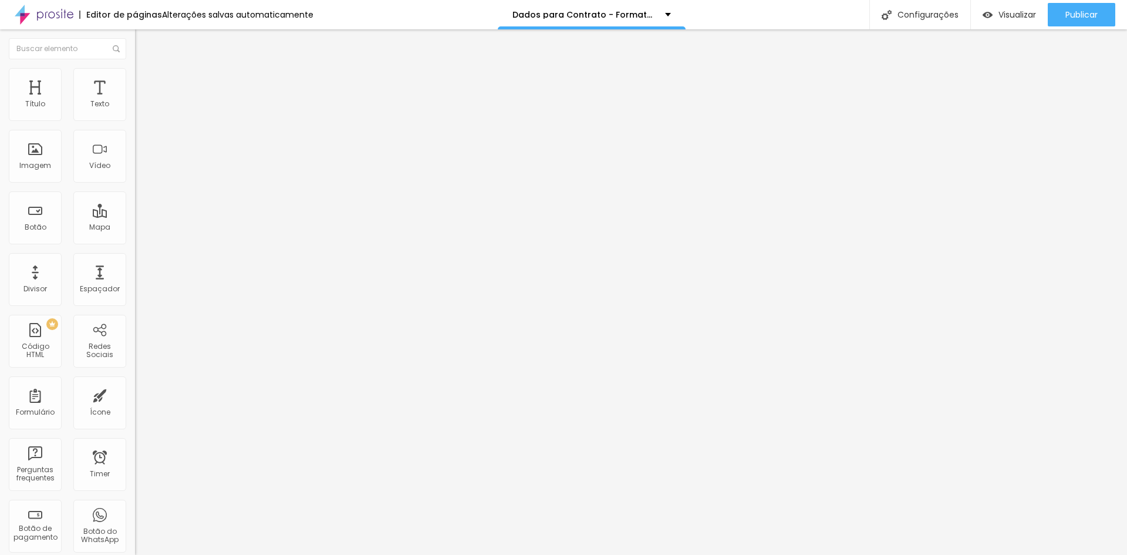
click at [143, 114] on div "Contrato - Formatura" at bounding box center [203, 109] width 120 height 11
click at [135, 119] on img at bounding box center [138, 122] width 7 height 7
type input "Dados para Contrato - Formatura"
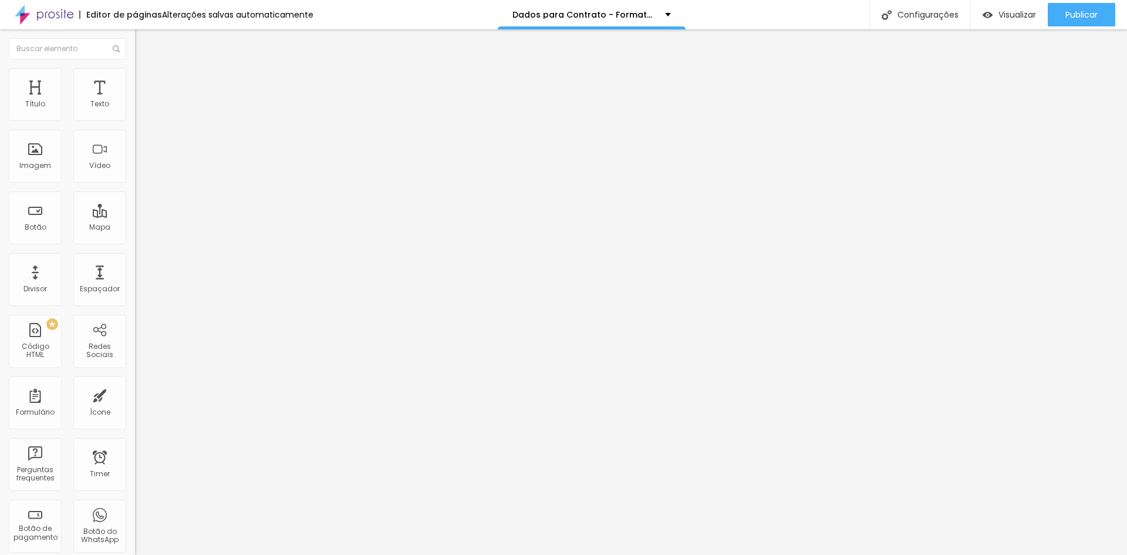
click at [143, 125] on div "Dados para Contrato - Formatura" at bounding box center [203, 114] width 120 height 21
click at [135, 119] on img at bounding box center [138, 122] width 7 height 7
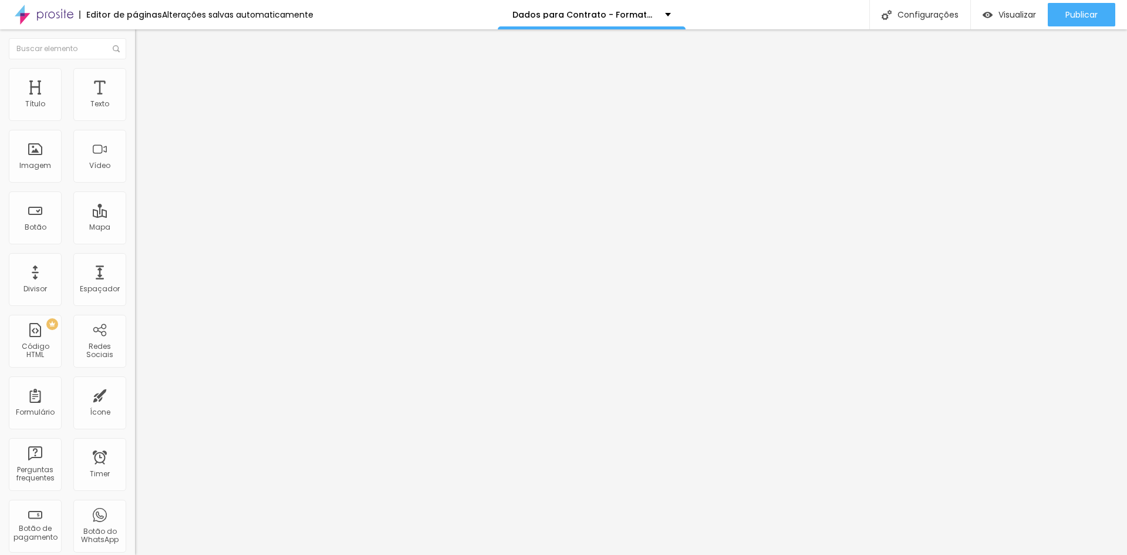
type input "Dados para contrato - Formatura"
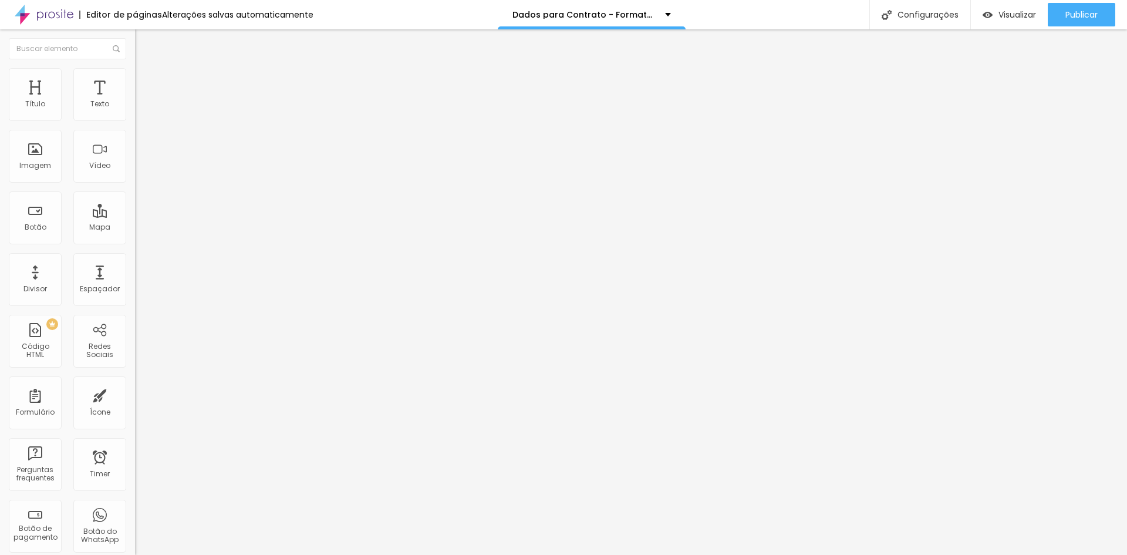
type textarea "Mensagem enviada com sucesso! WhatsApp Diego (54)9.9654-0582"
click at [135, 119] on img at bounding box center [138, 122] width 7 height 7
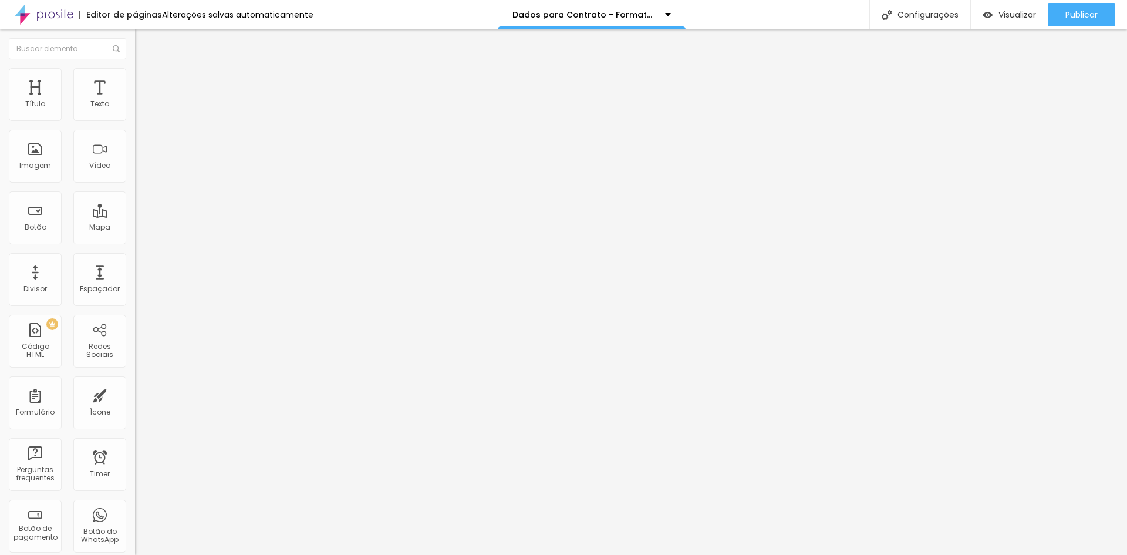
copy p "diegopetter .alboomcrm.com"
click at [144, 41] on div "Editar Formulário" at bounding box center [187, 42] width 87 height 9
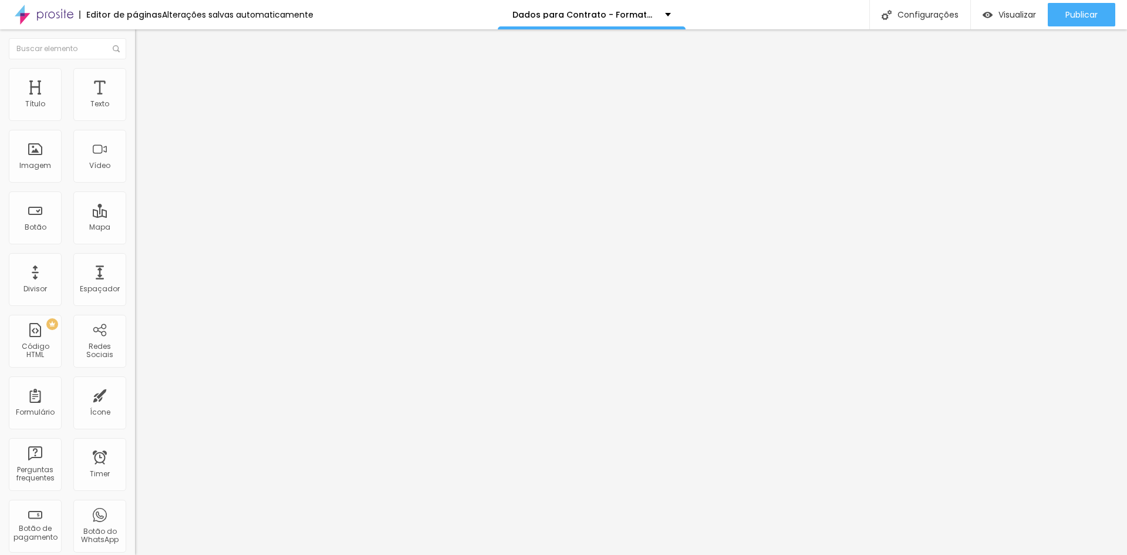
click at [135, 119] on img at bounding box center [138, 122] width 7 height 7
click at [51, 12] on img at bounding box center [44, 14] width 59 height 29
click at [135, 119] on img at bounding box center [138, 122] width 7 height 7
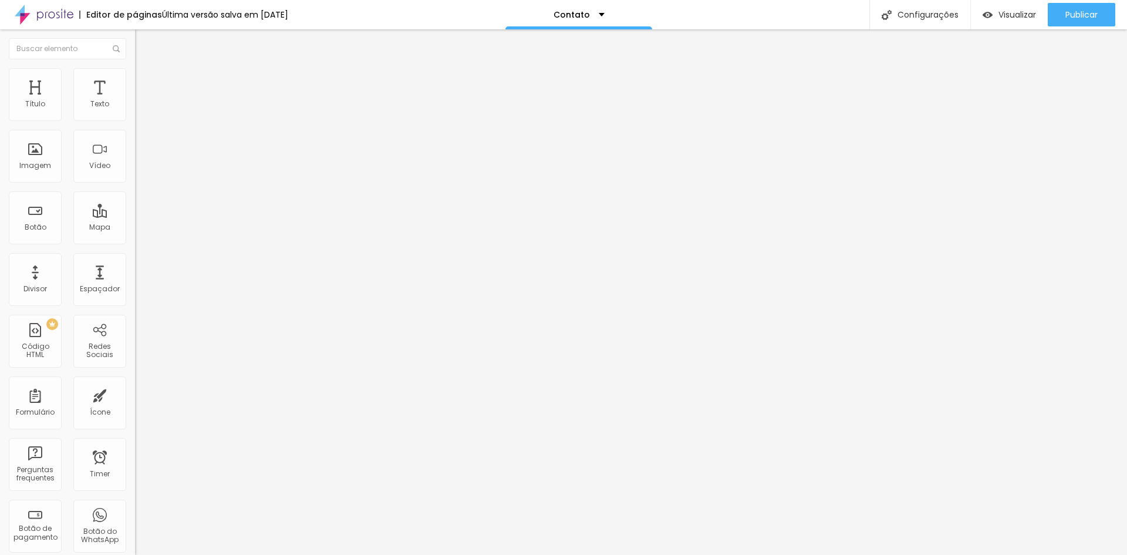
click at [135, 119] on div "Form" at bounding box center [202, 109] width 135 height 20
click at [97, 554] on div "CONTATO REDES SOCIAIS" at bounding box center [59, 562] width 112 height 7
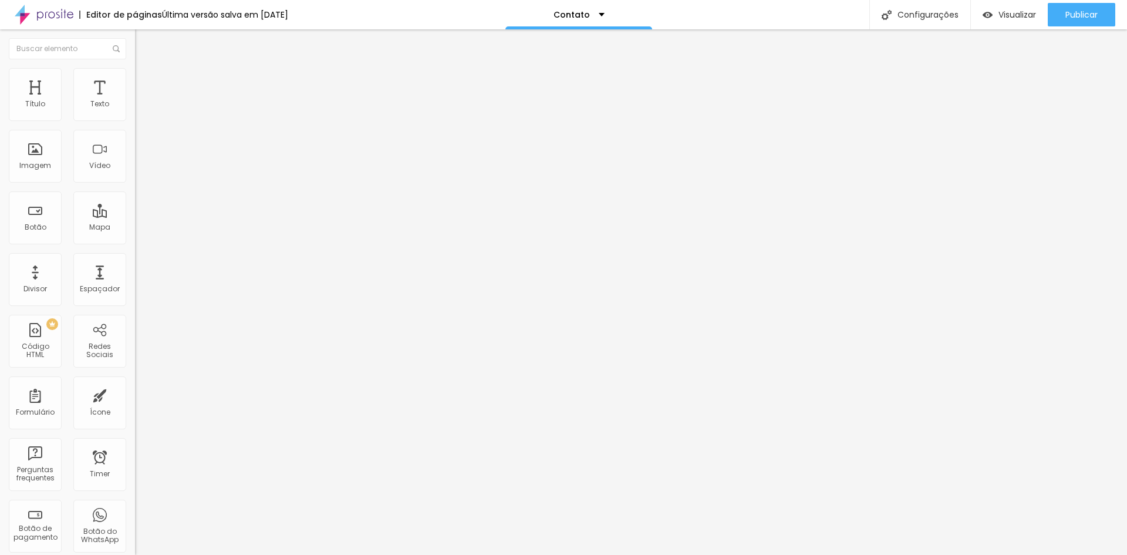
click at [135, 119] on img at bounding box center [138, 122] width 7 height 7
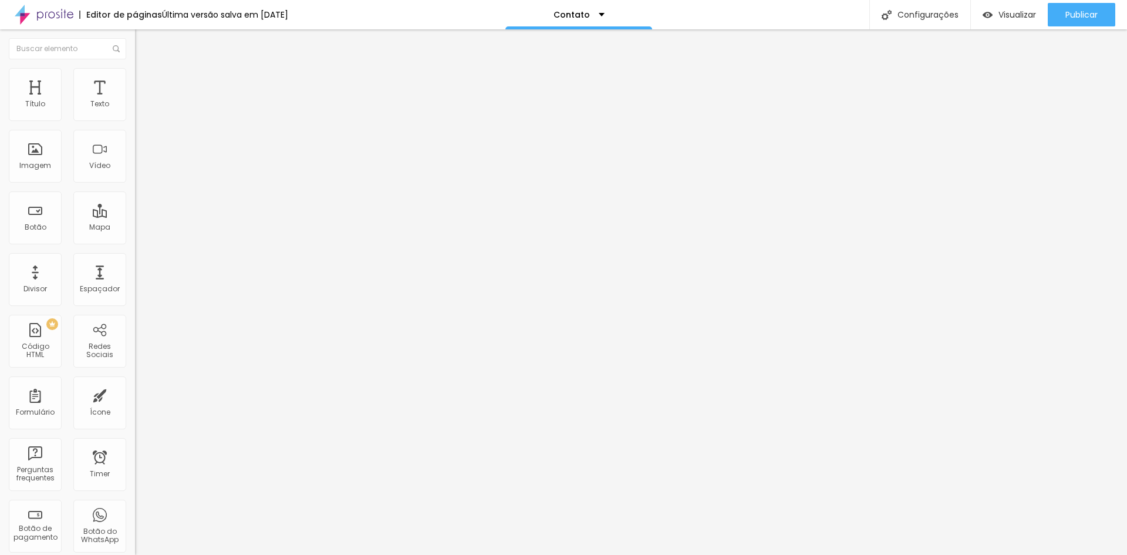
radio input "true"
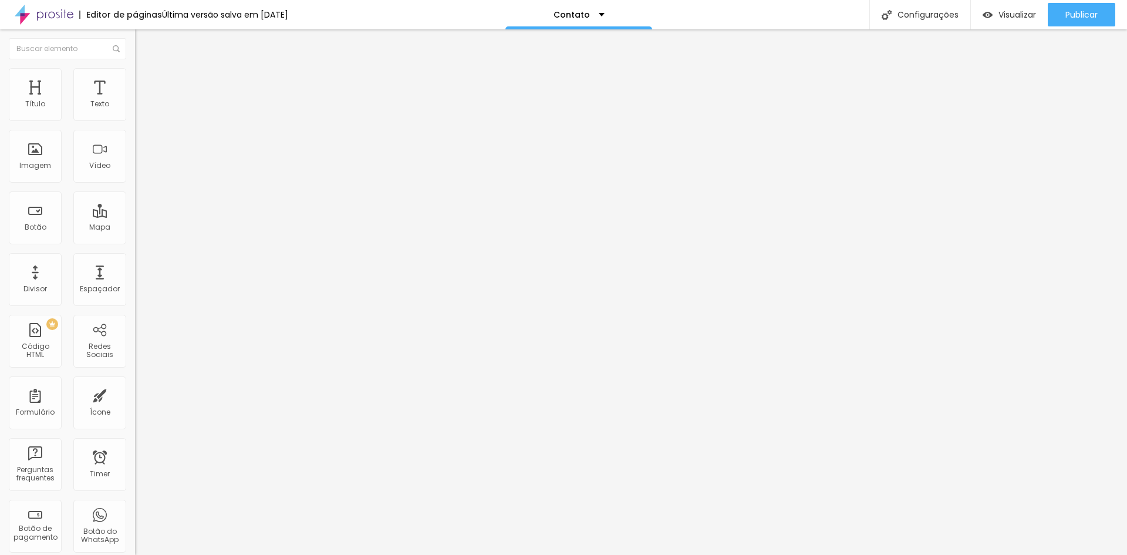
radio input "true"
click at [1030, 14] on span "Visualizar" at bounding box center [1017, 14] width 38 height 9
